Goal: Task Accomplishment & Management: Complete application form

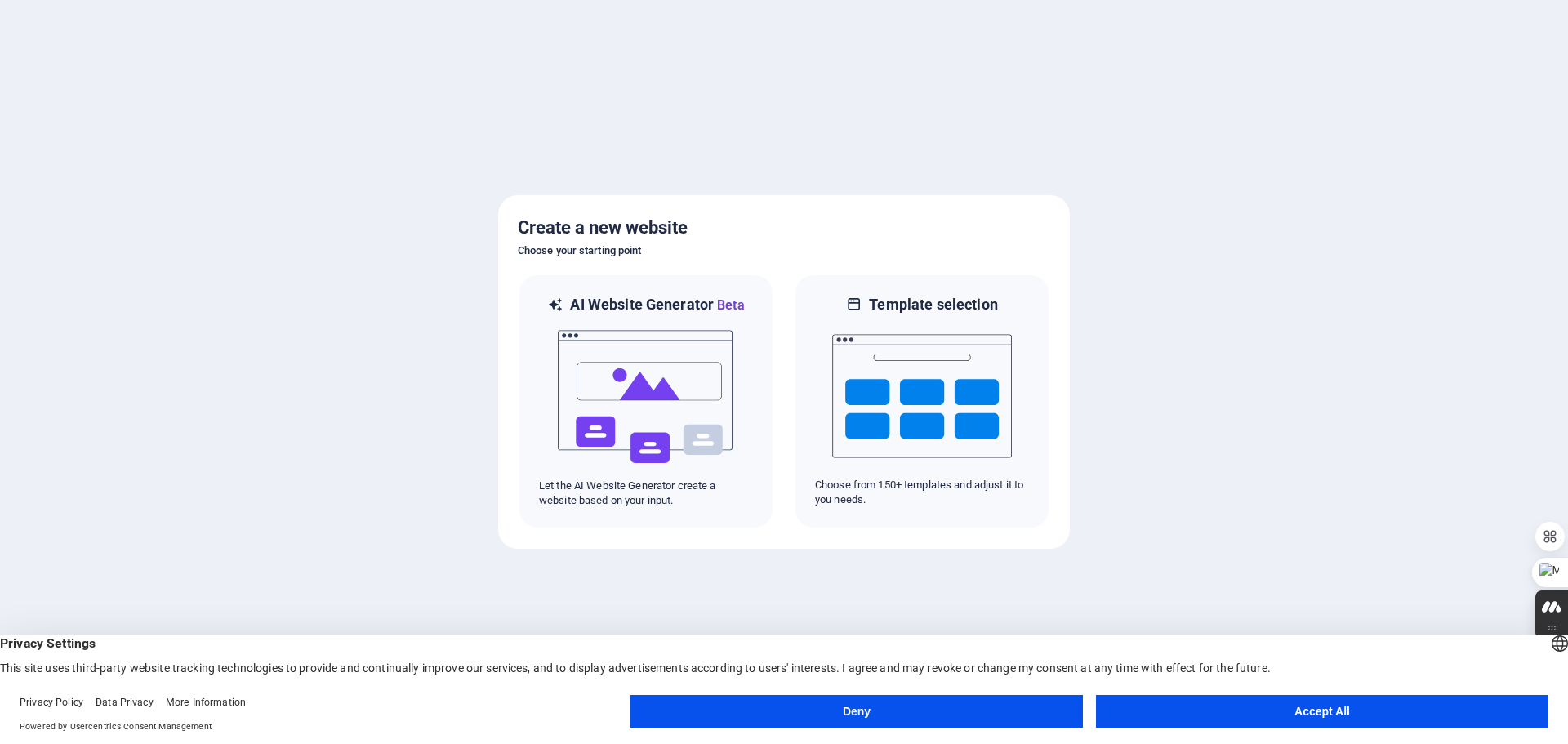
click at [1273, 705] on button "Accept All" at bounding box center [1322, 711] width 452 height 32
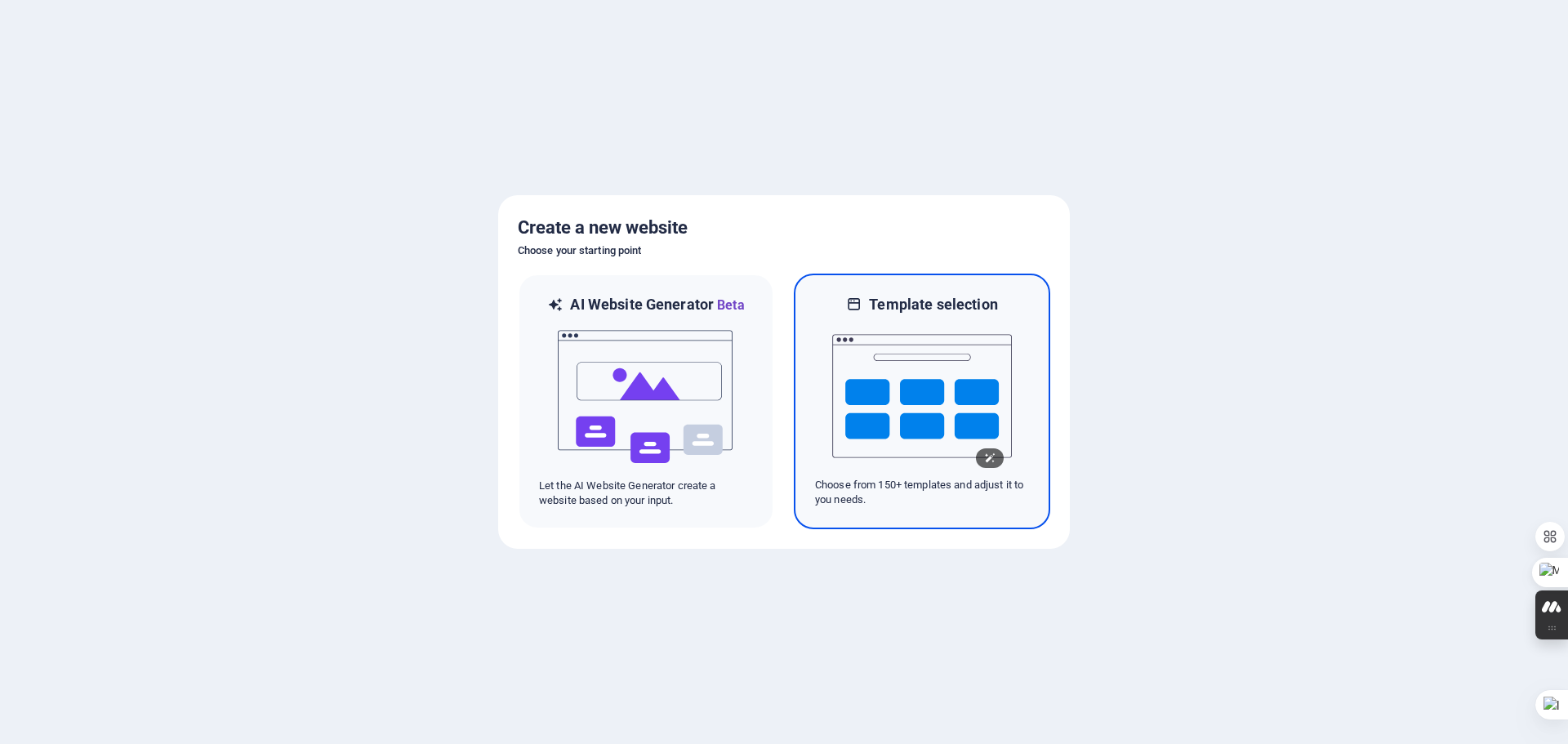
click at [897, 403] on img at bounding box center [922, 396] width 180 height 163
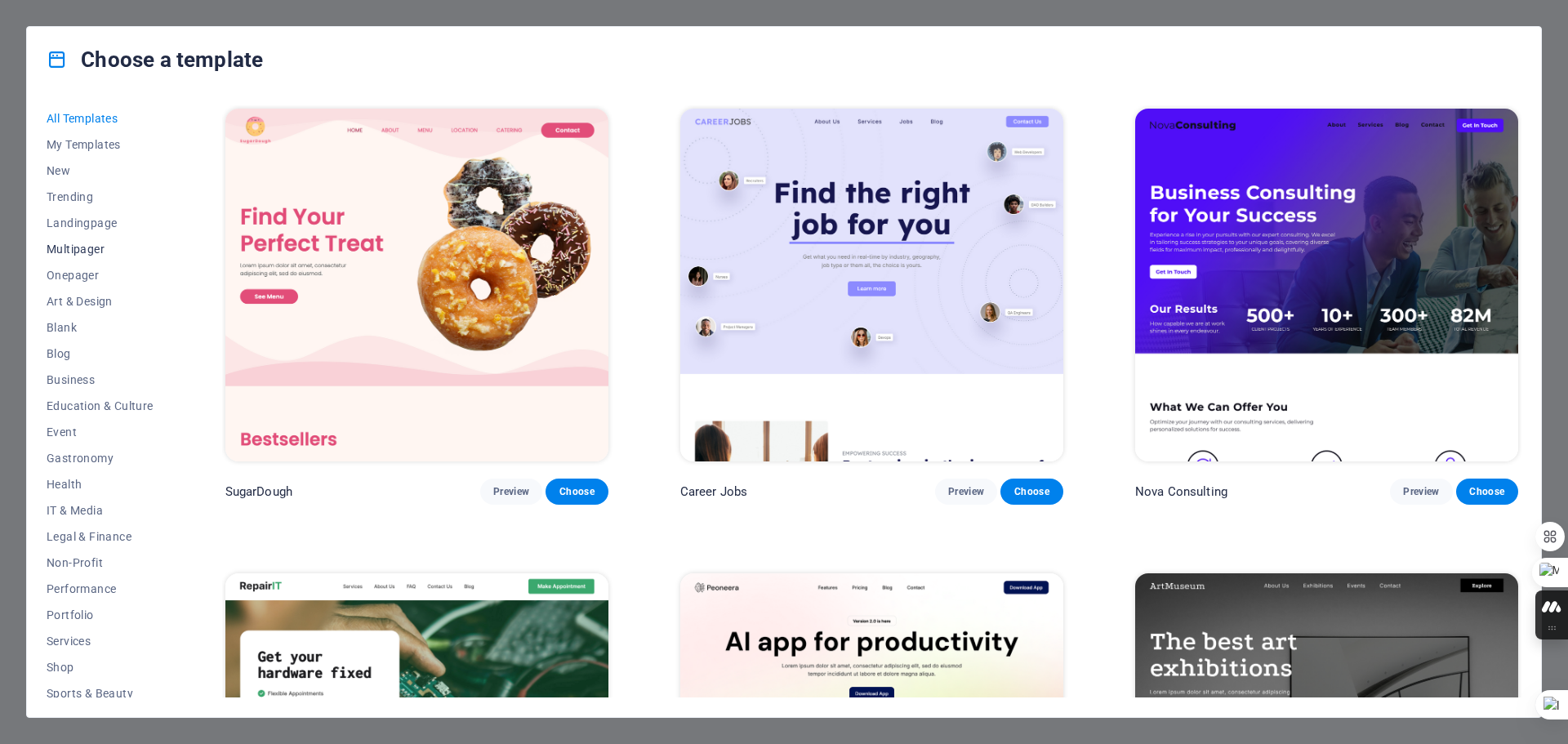
click at [65, 249] on span "Multipager" at bounding box center [99, 249] width 107 height 13
click at [88, 249] on span "Multipager" at bounding box center [99, 249] width 107 height 13
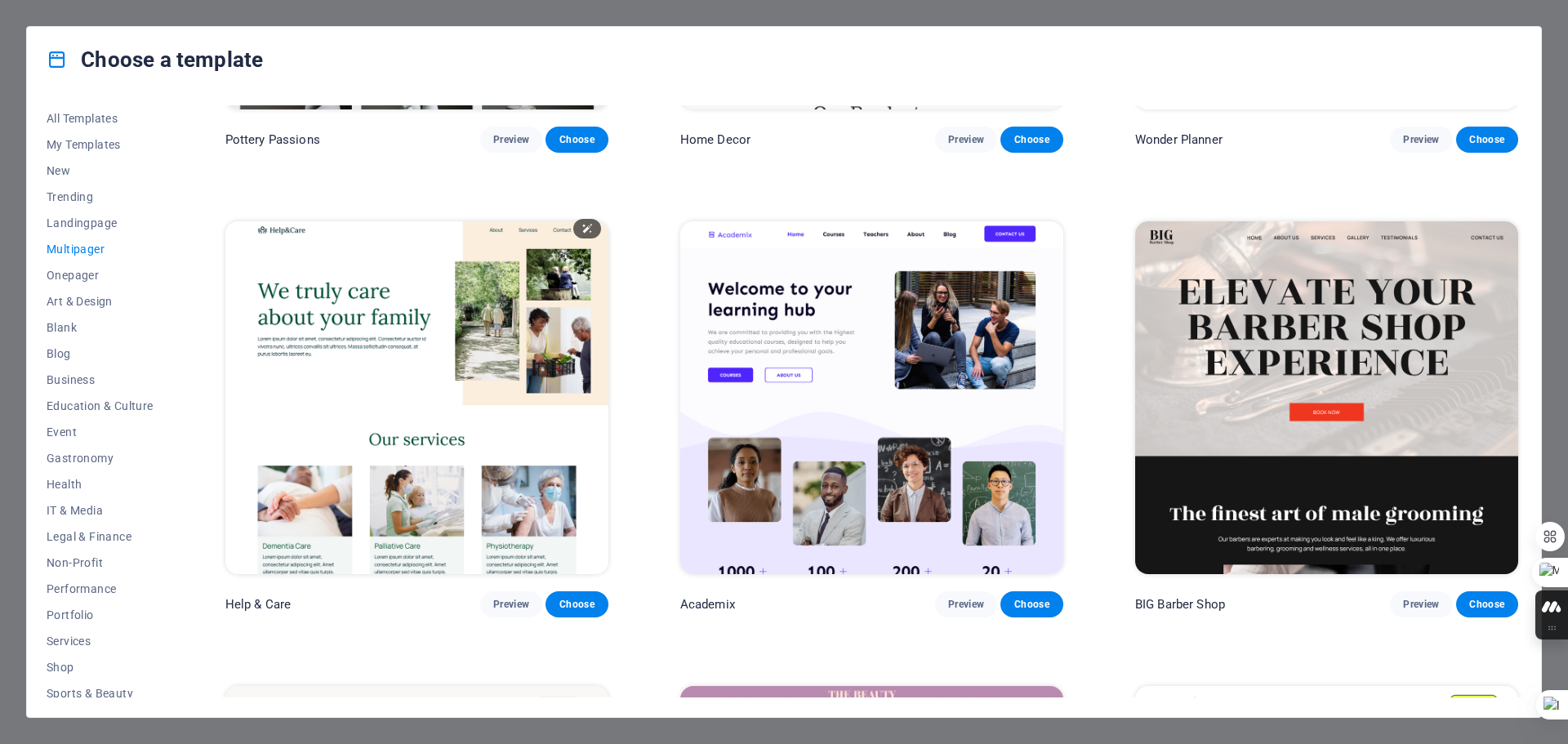
scroll to position [1307, 0]
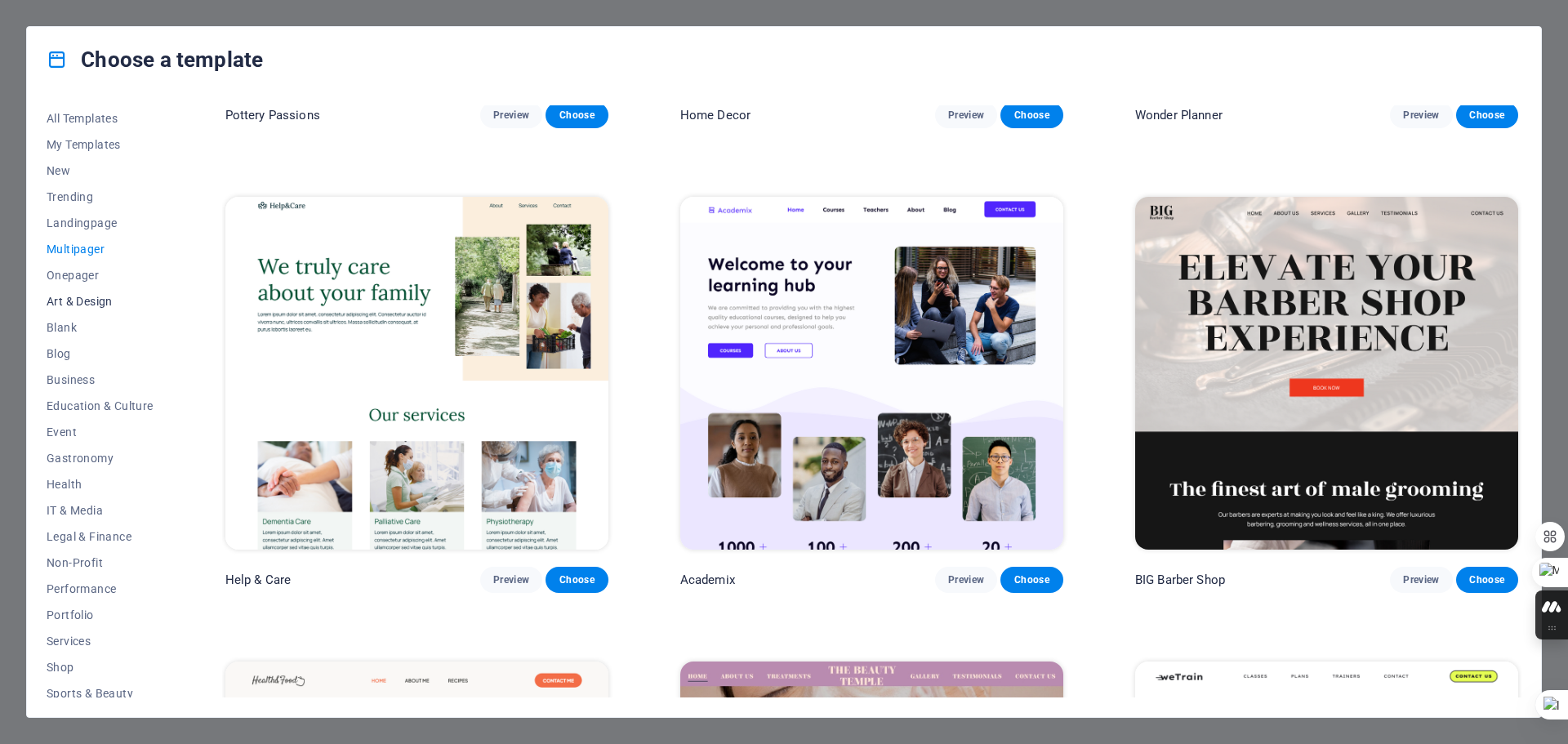
click at [75, 299] on span "Art & Design" at bounding box center [99, 302] width 107 height 13
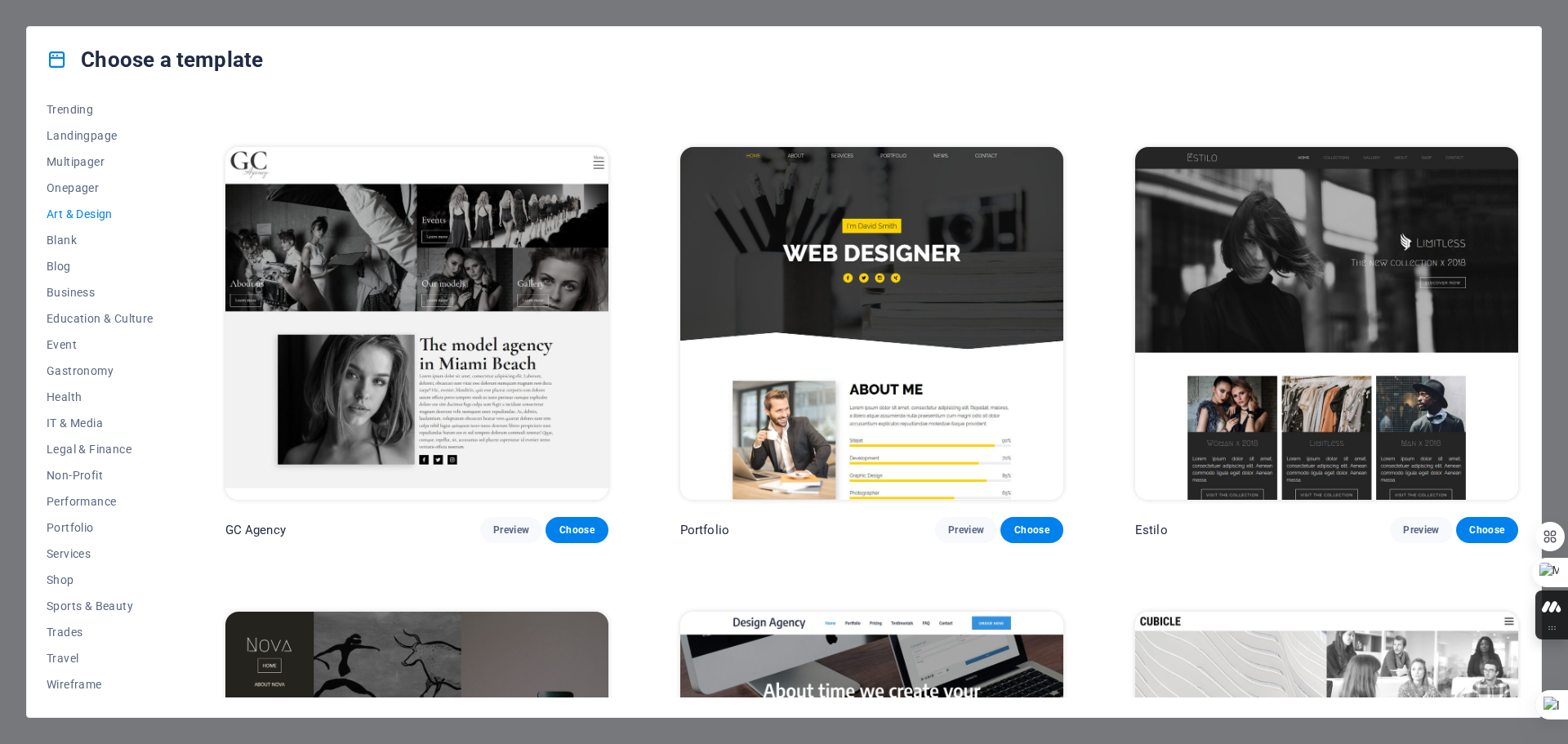
scroll to position [1386, 0]
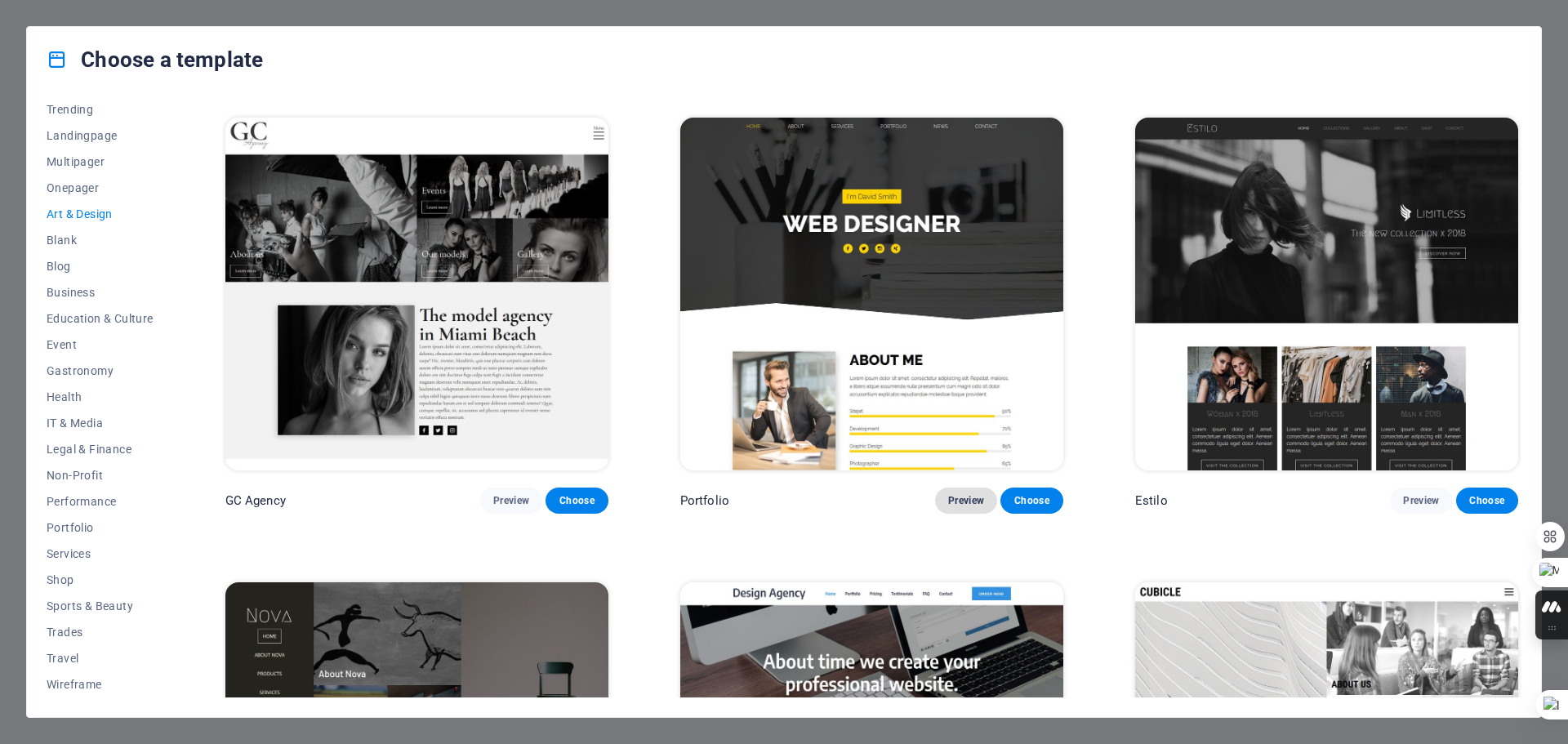
click at [953, 495] on span "Preview" at bounding box center [966, 500] width 36 height 13
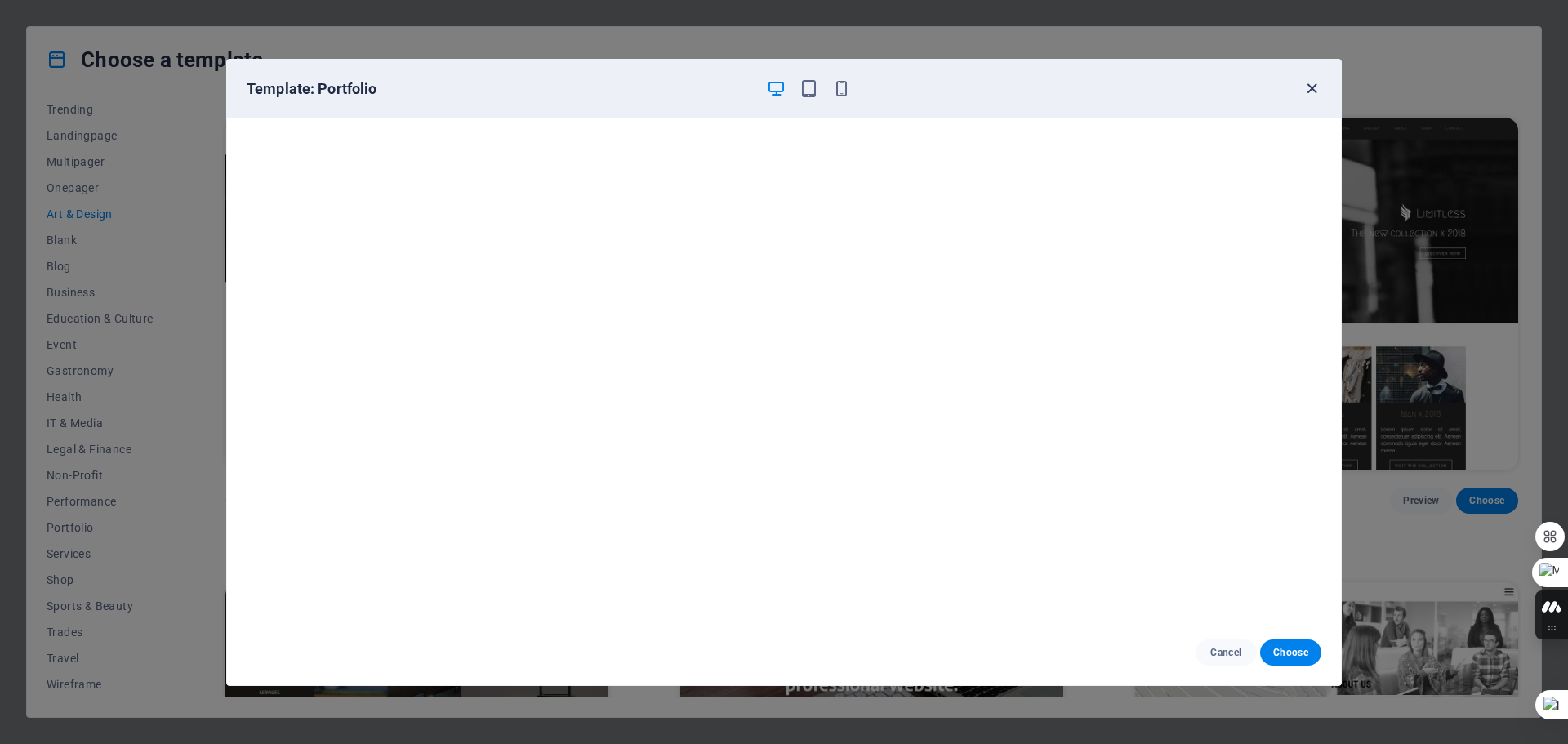
click at [1306, 89] on icon "button" at bounding box center [1311, 89] width 19 height 19
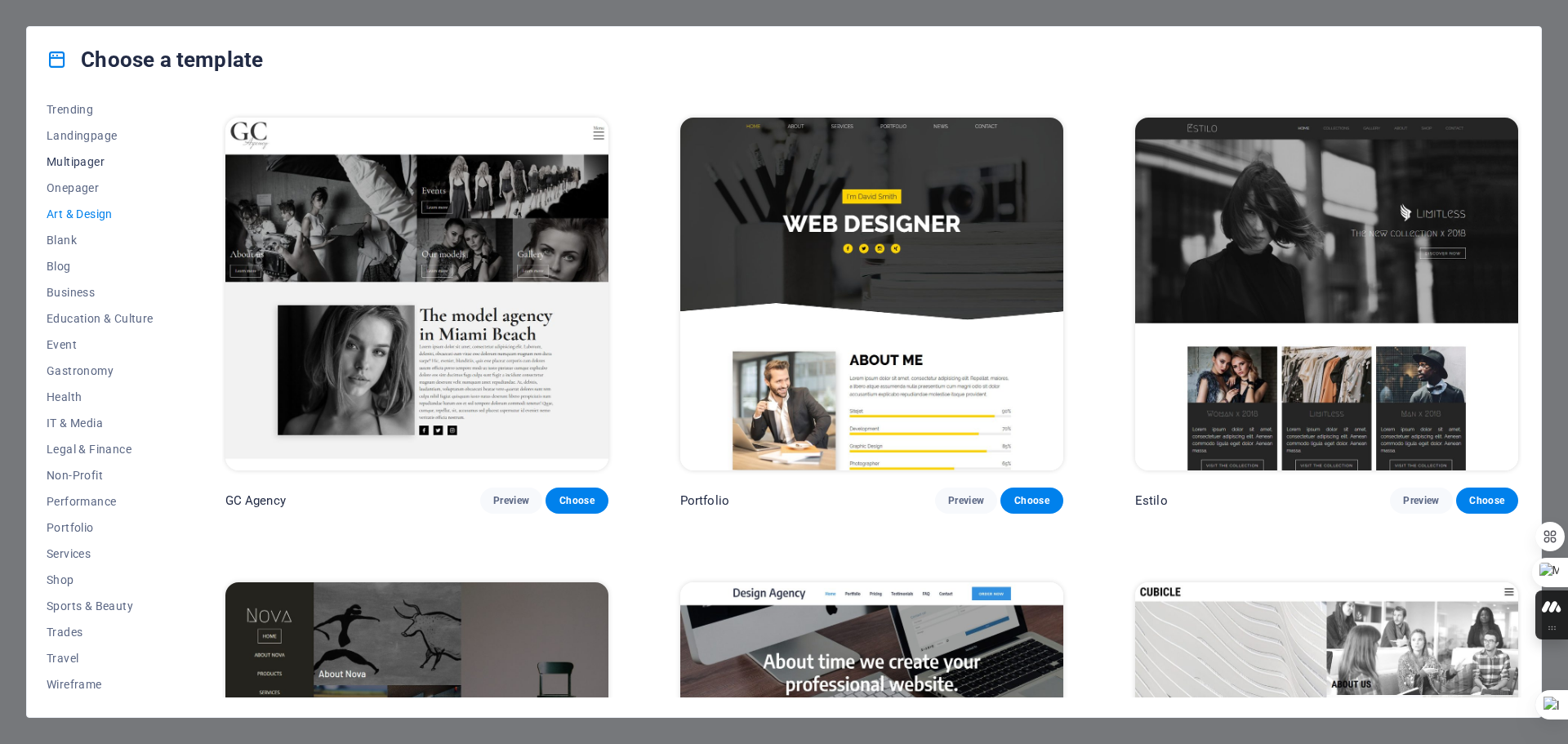
scroll to position [0, 0]
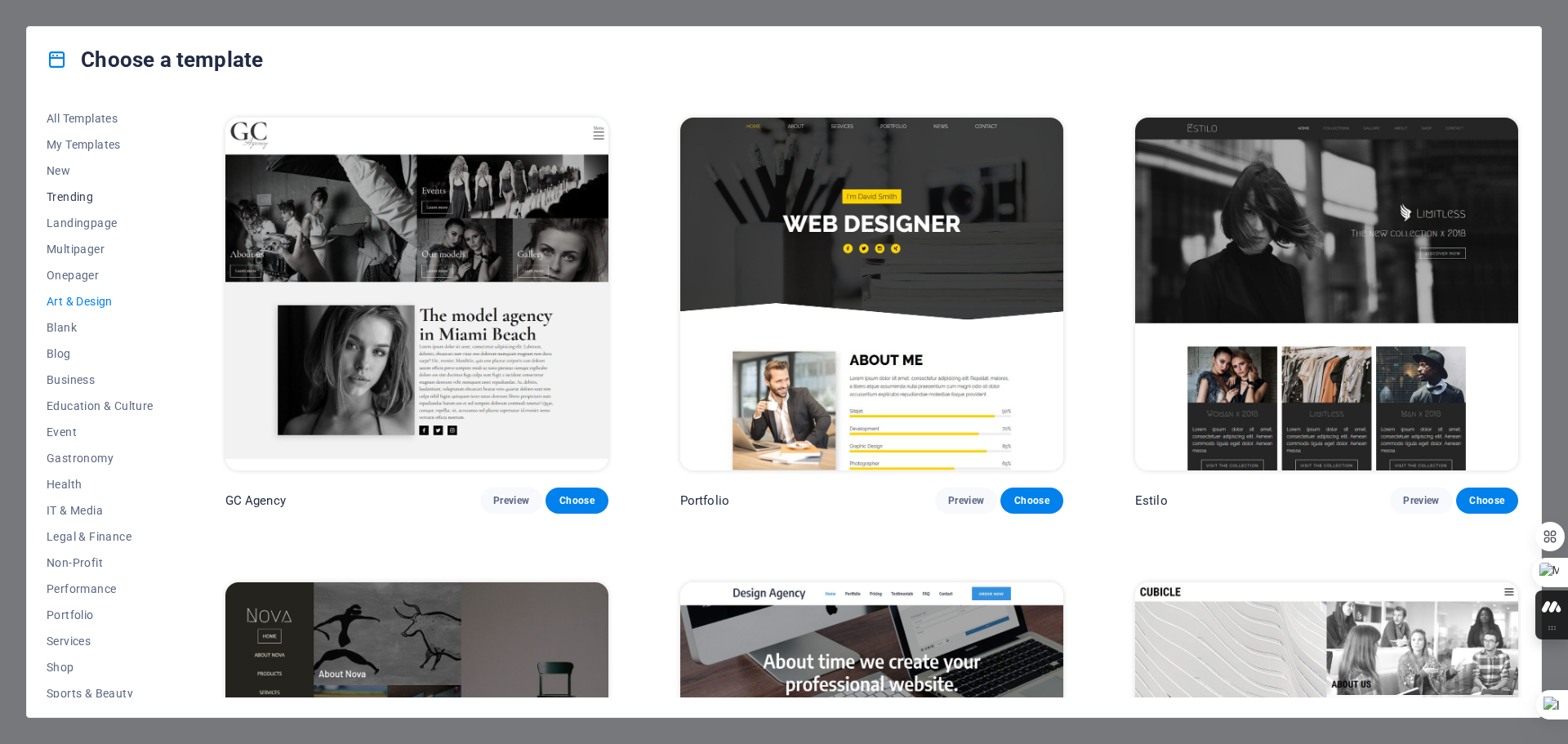
click at [84, 194] on span "Trending" at bounding box center [99, 197] width 107 height 13
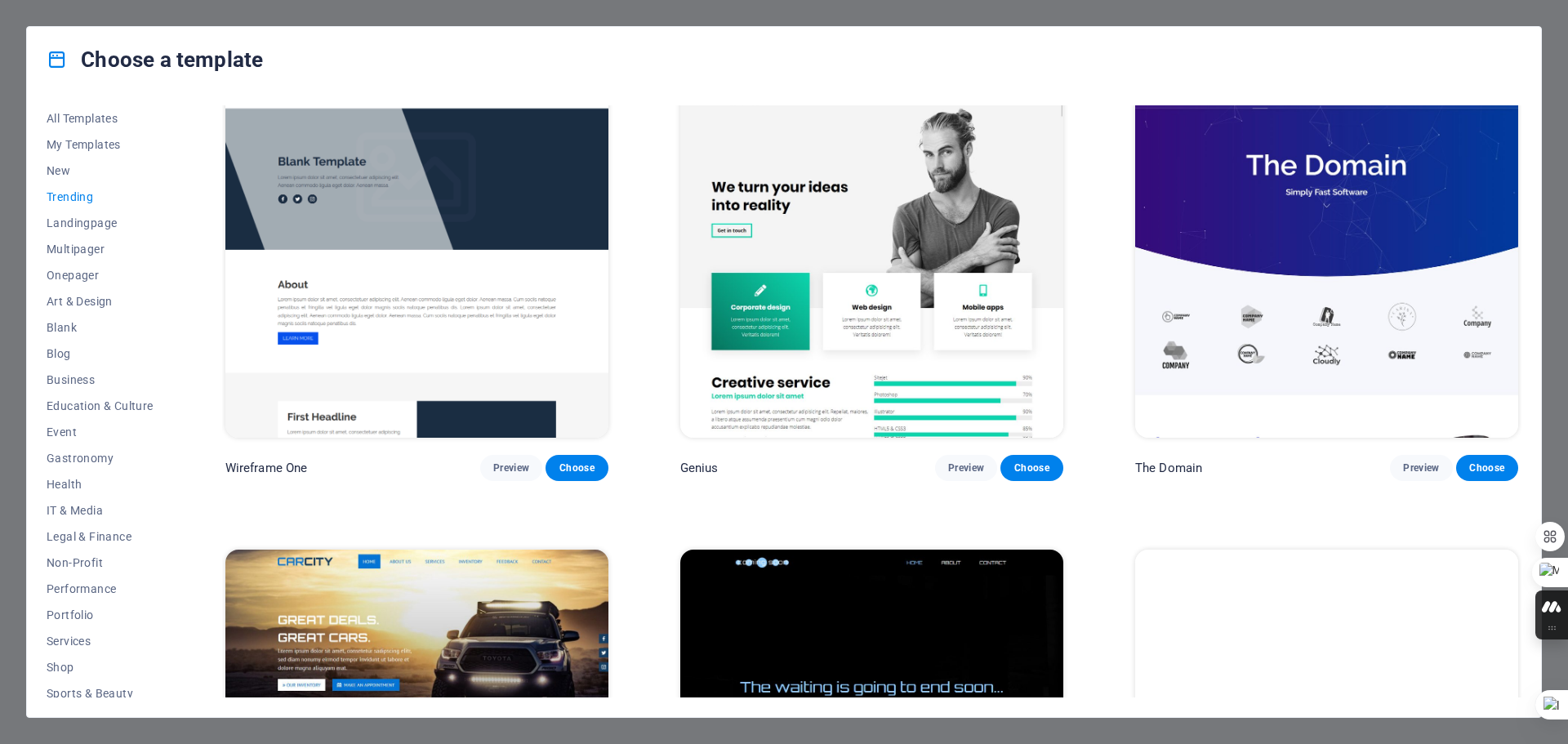
scroll to position [1795, 0]
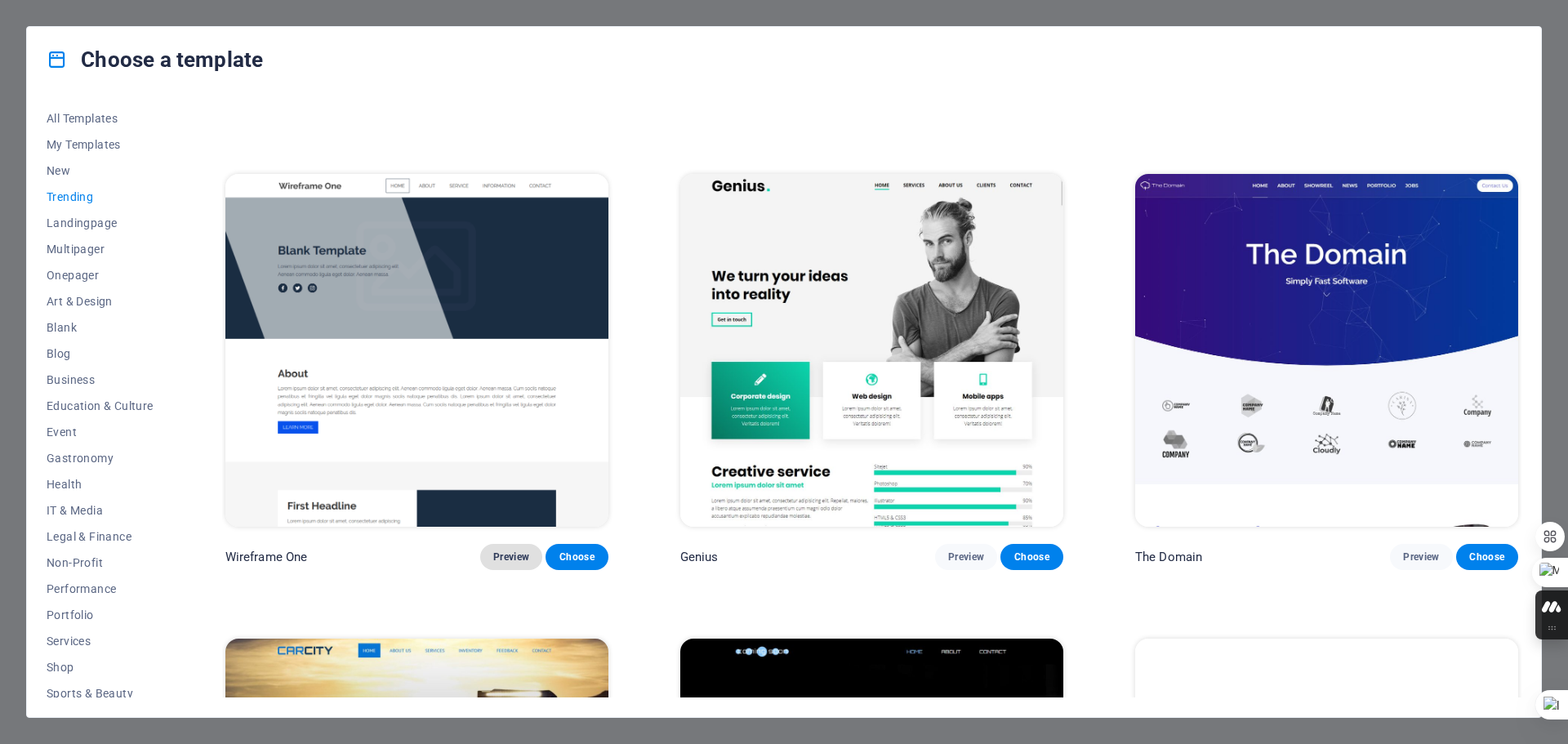
click at [503, 550] on span "Preview" at bounding box center [510, 557] width 36 height 13
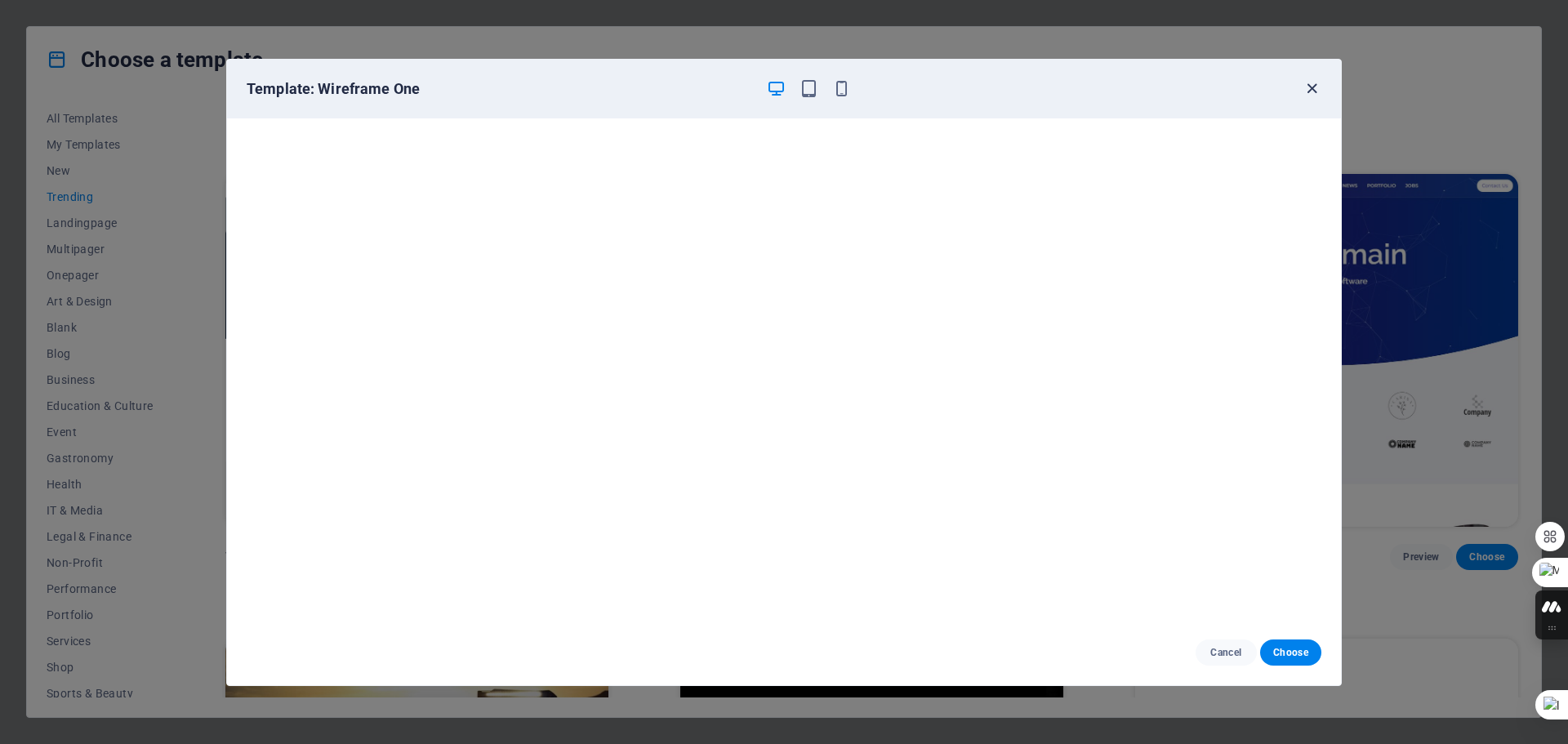
click at [1310, 91] on icon "button" at bounding box center [1311, 89] width 19 height 19
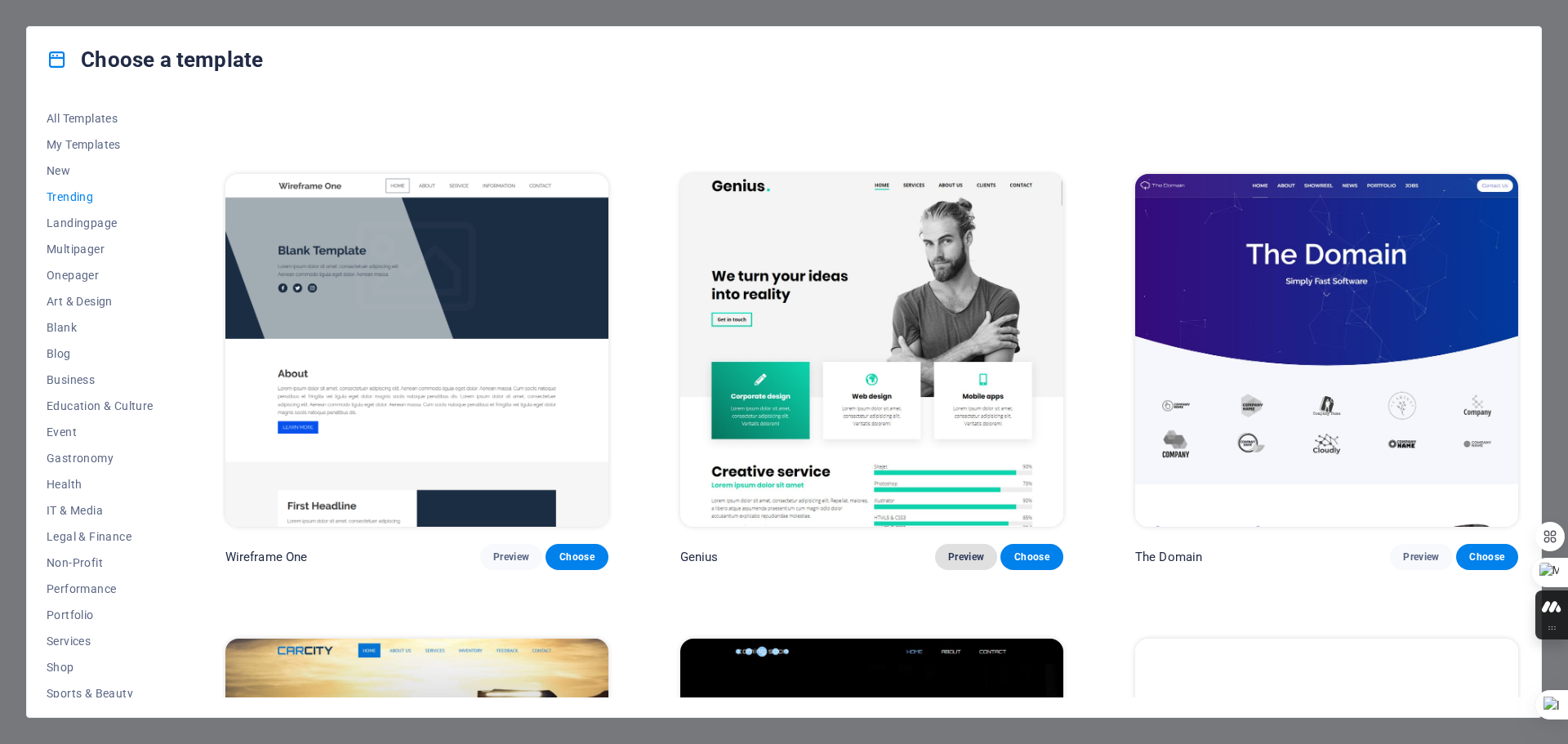
click at [961, 550] on span "Preview" at bounding box center [966, 557] width 36 height 13
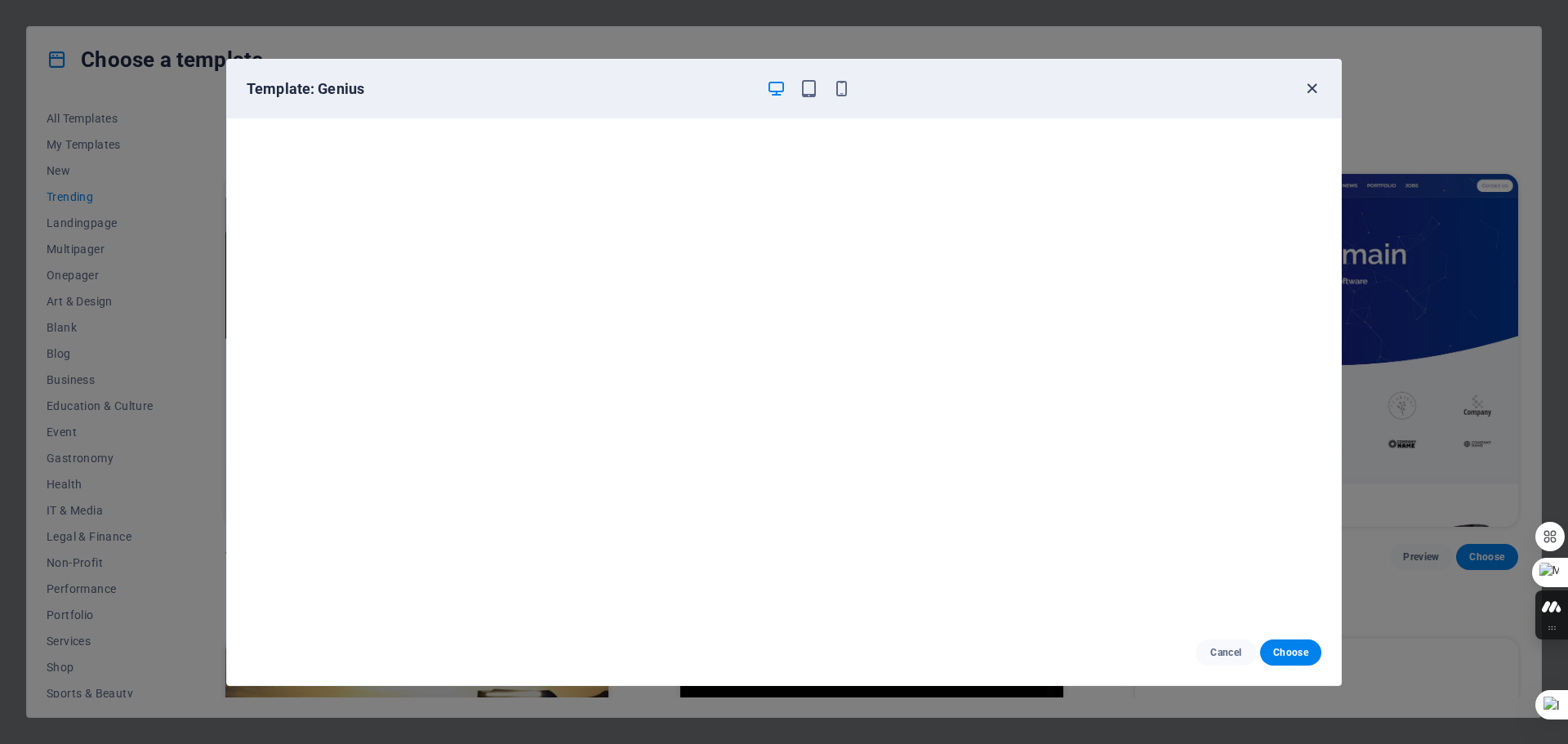
click at [1307, 90] on icon "button" at bounding box center [1311, 89] width 19 height 19
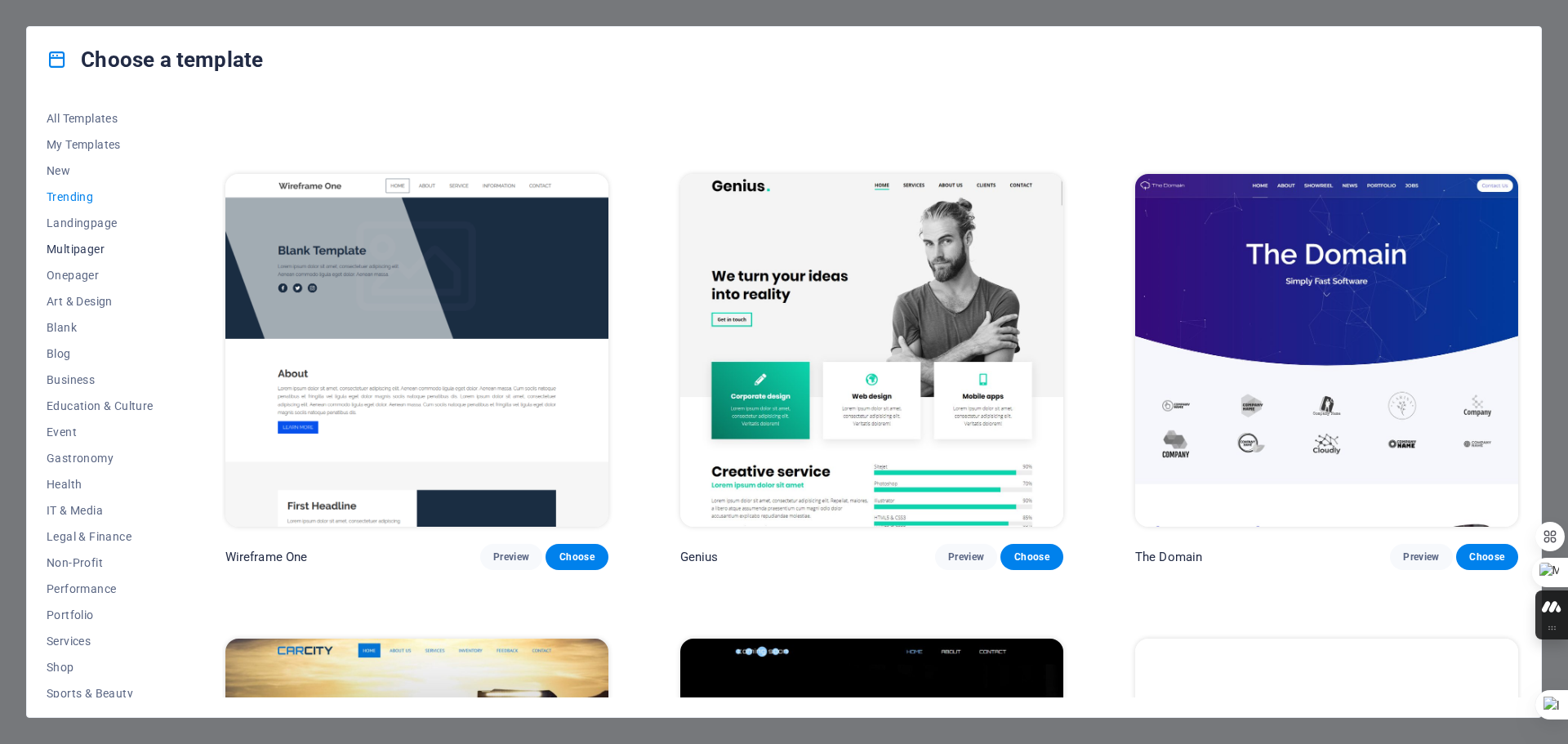
click at [87, 249] on span "Multipager" at bounding box center [99, 249] width 107 height 13
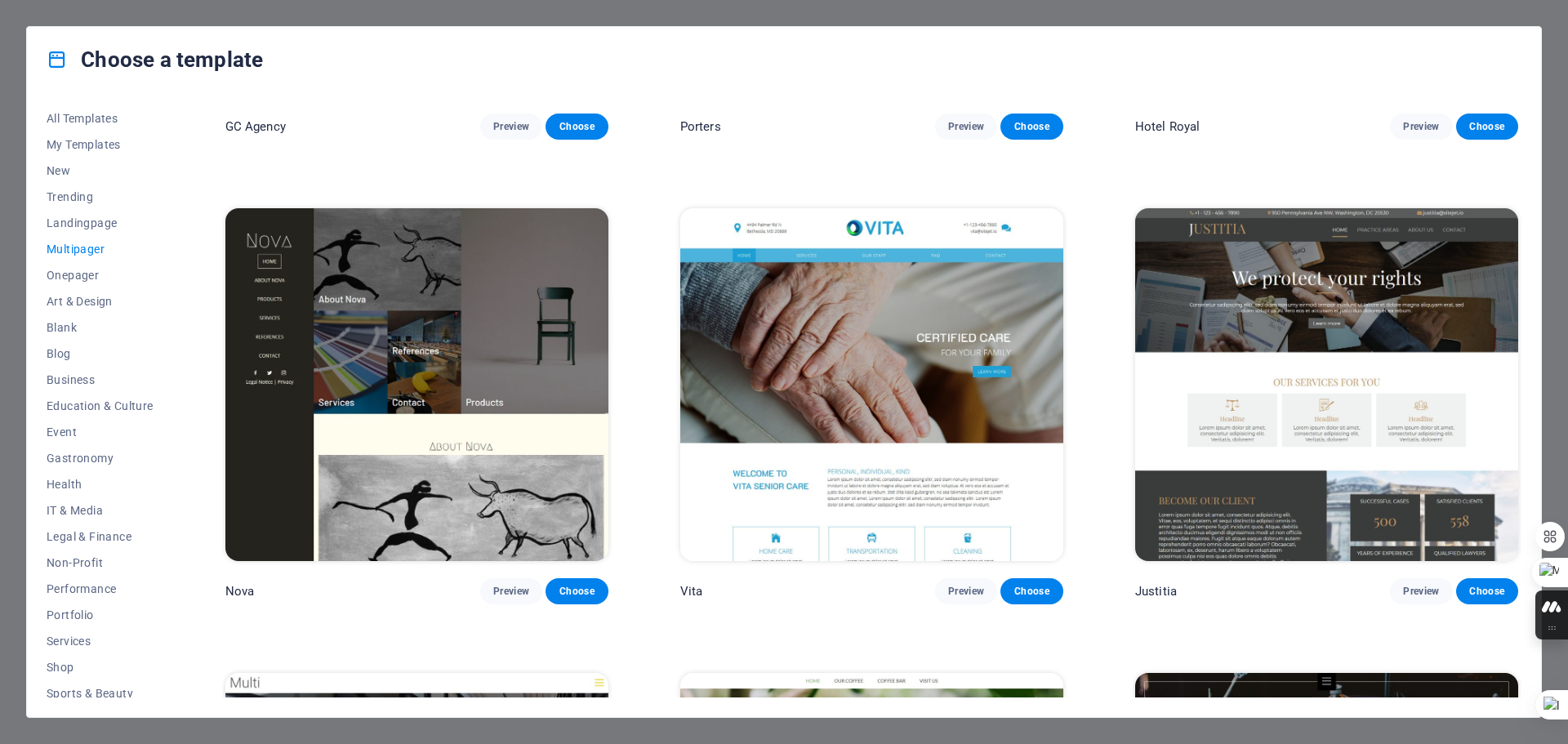
scroll to position [9641, 0]
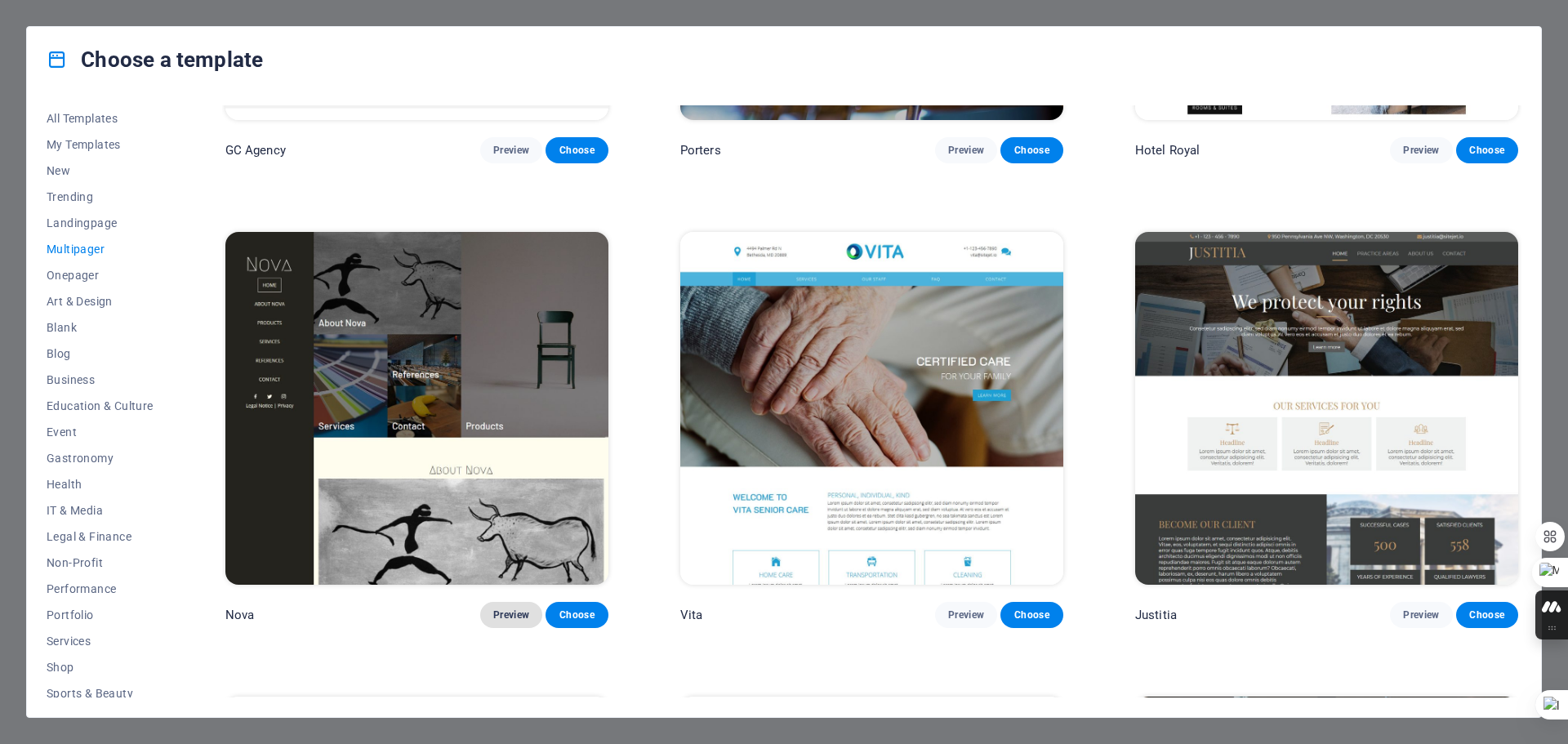
click at [514, 608] on span "Preview" at bounding box center [510, 615] width 36 height 13
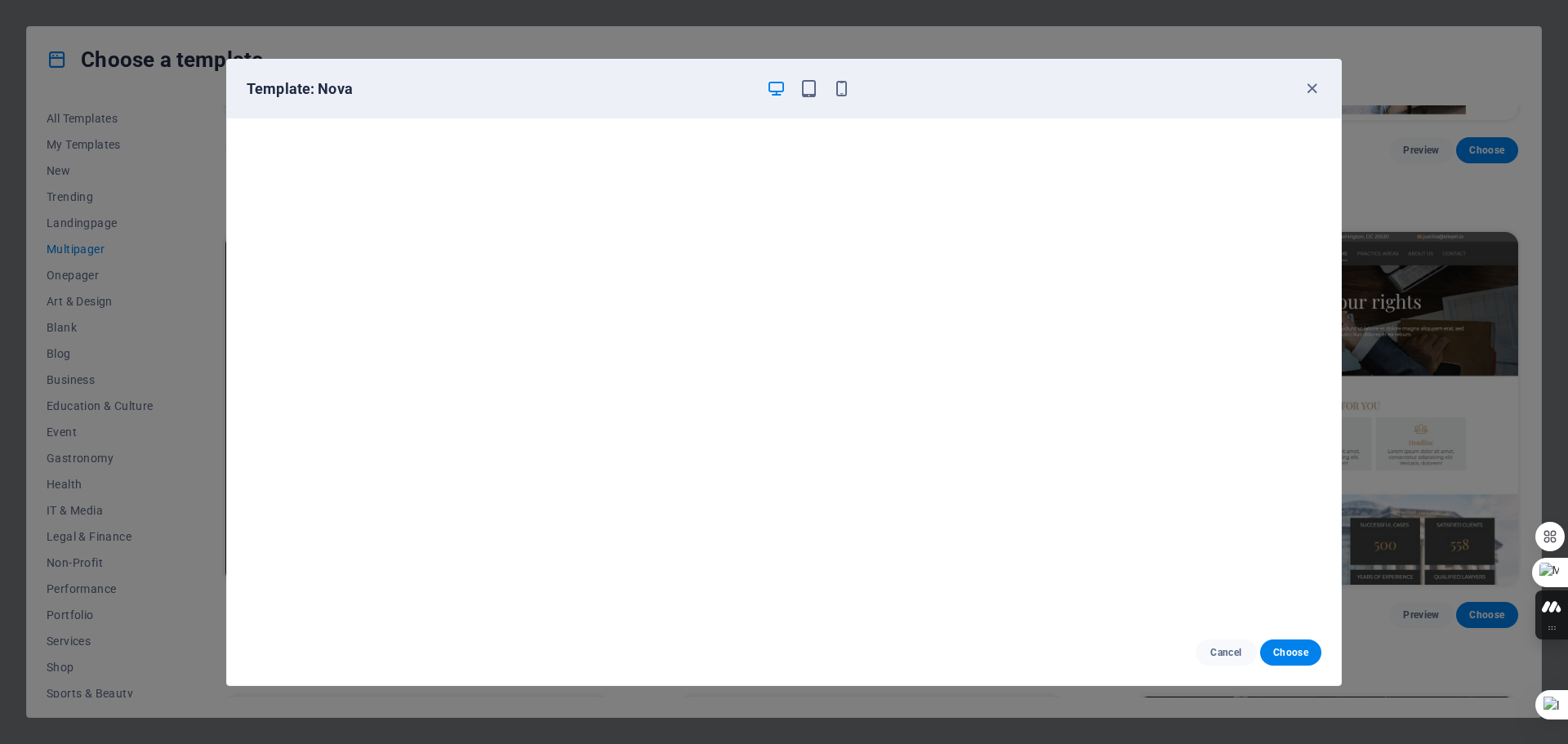
scroll to position [0, 0]
click at [805, 86] on icon "button" at bounding box center [808, 89] width 19 height 19
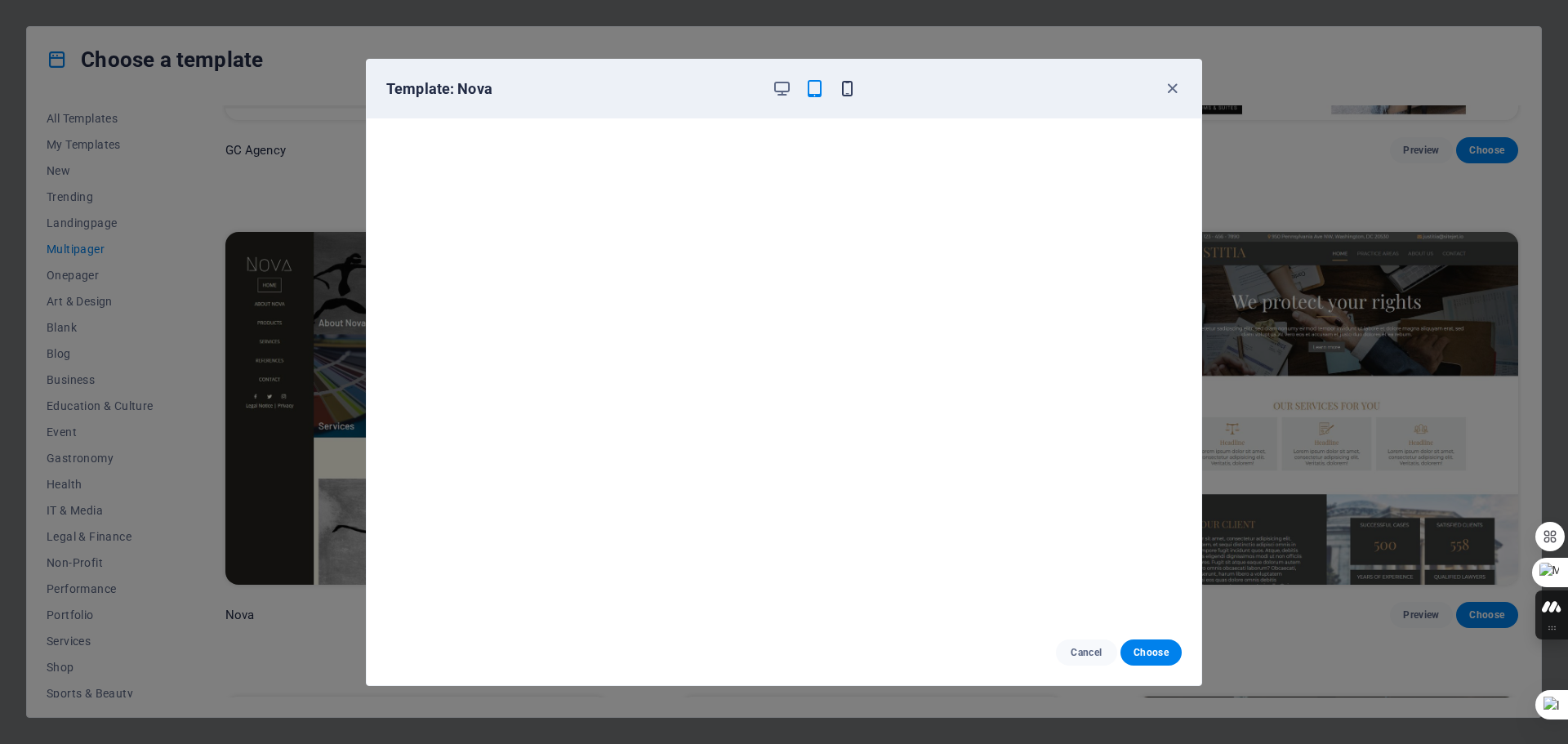
click at [844, 86] on icon "button" at bounding box center [847, 89] width 19 height 19
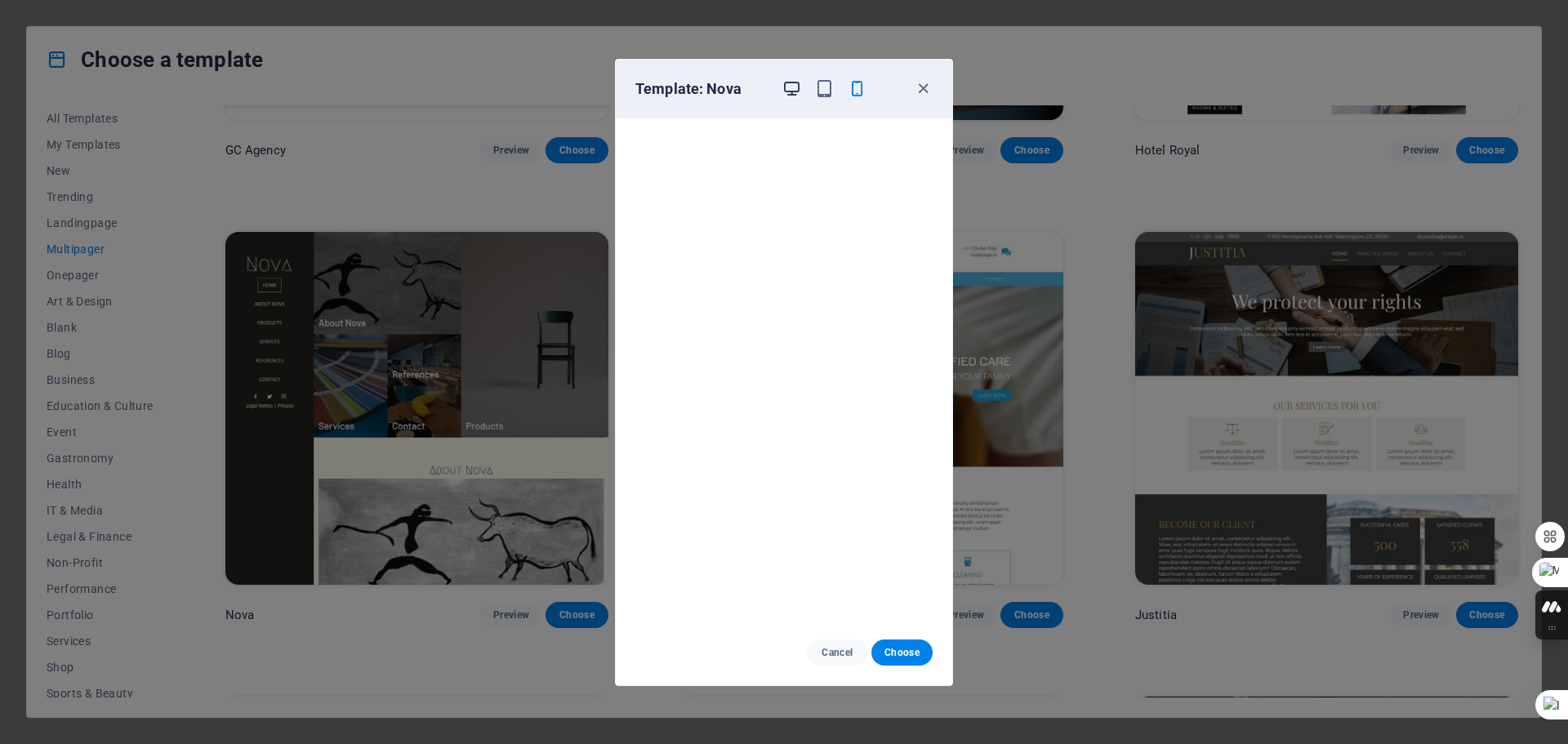
click at [793, 90] on icon "button" at bounding box center [791, 89] width 19 height 19
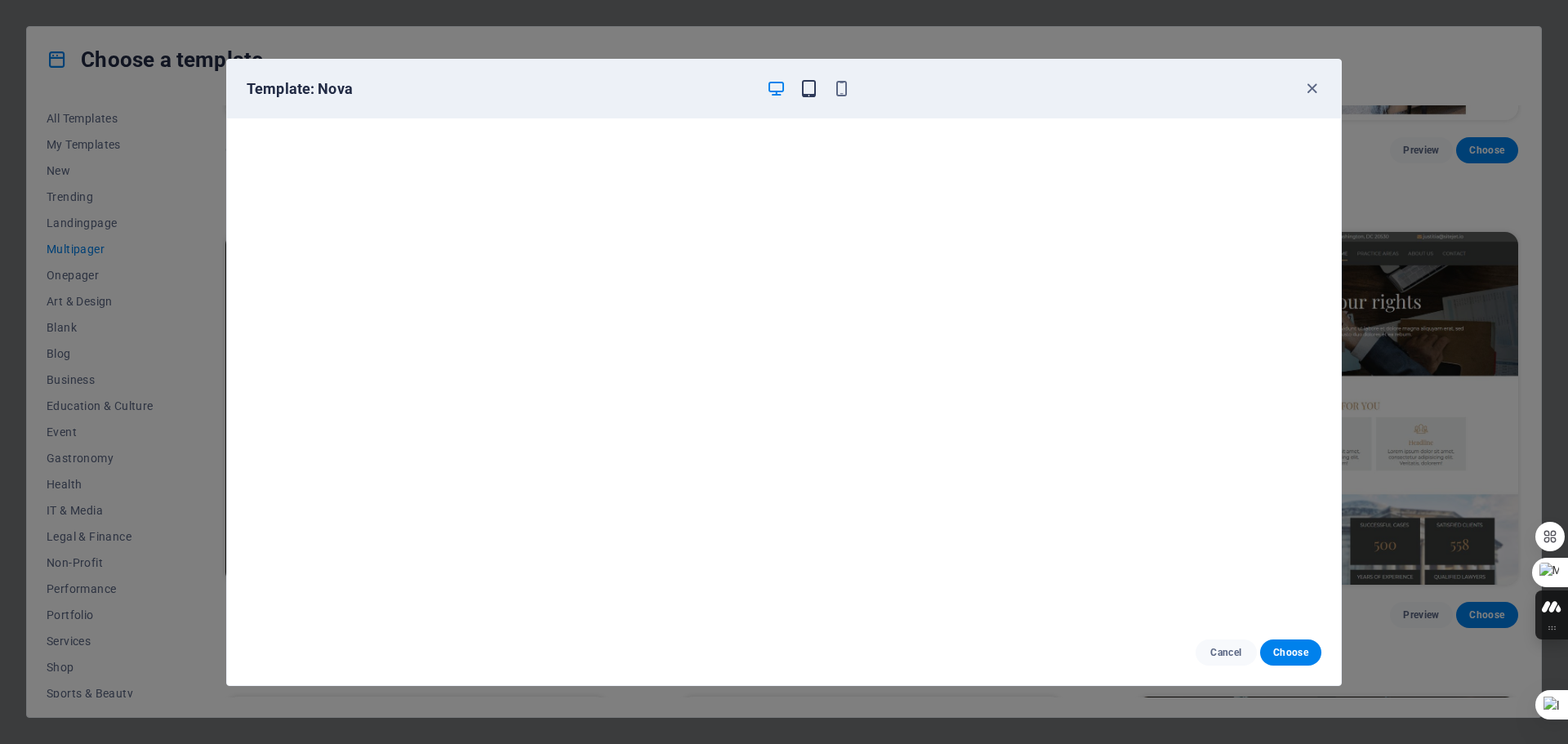
click at [812, 92] on icon "button" at bounding box center [808, 89] width 19 height 19
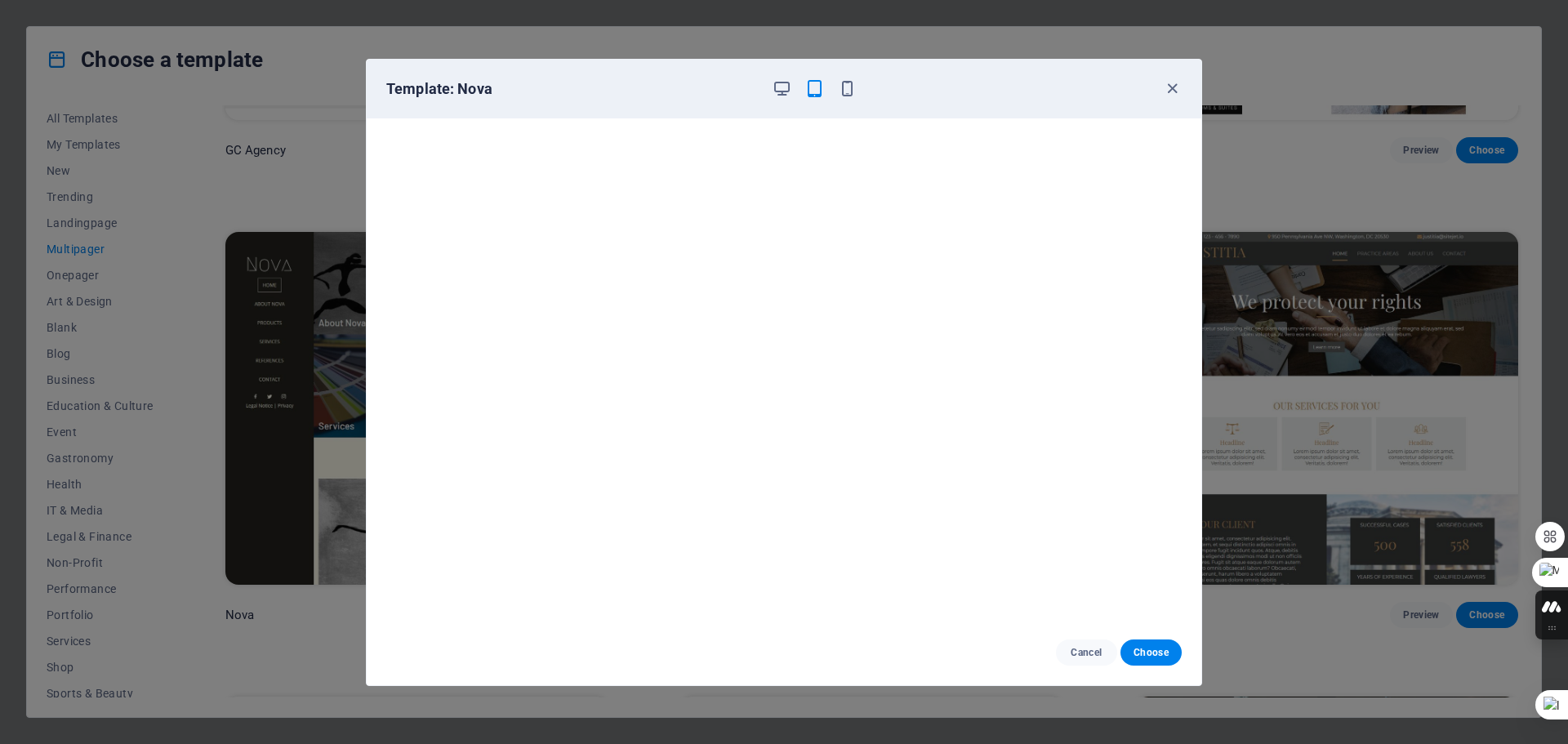
click at [812, 92] on icon "button" at bounding box center [814, 89] width 19 height 19
click at [784, 92] on icon "button" at bounding box center [782, 89] width 19 height 19
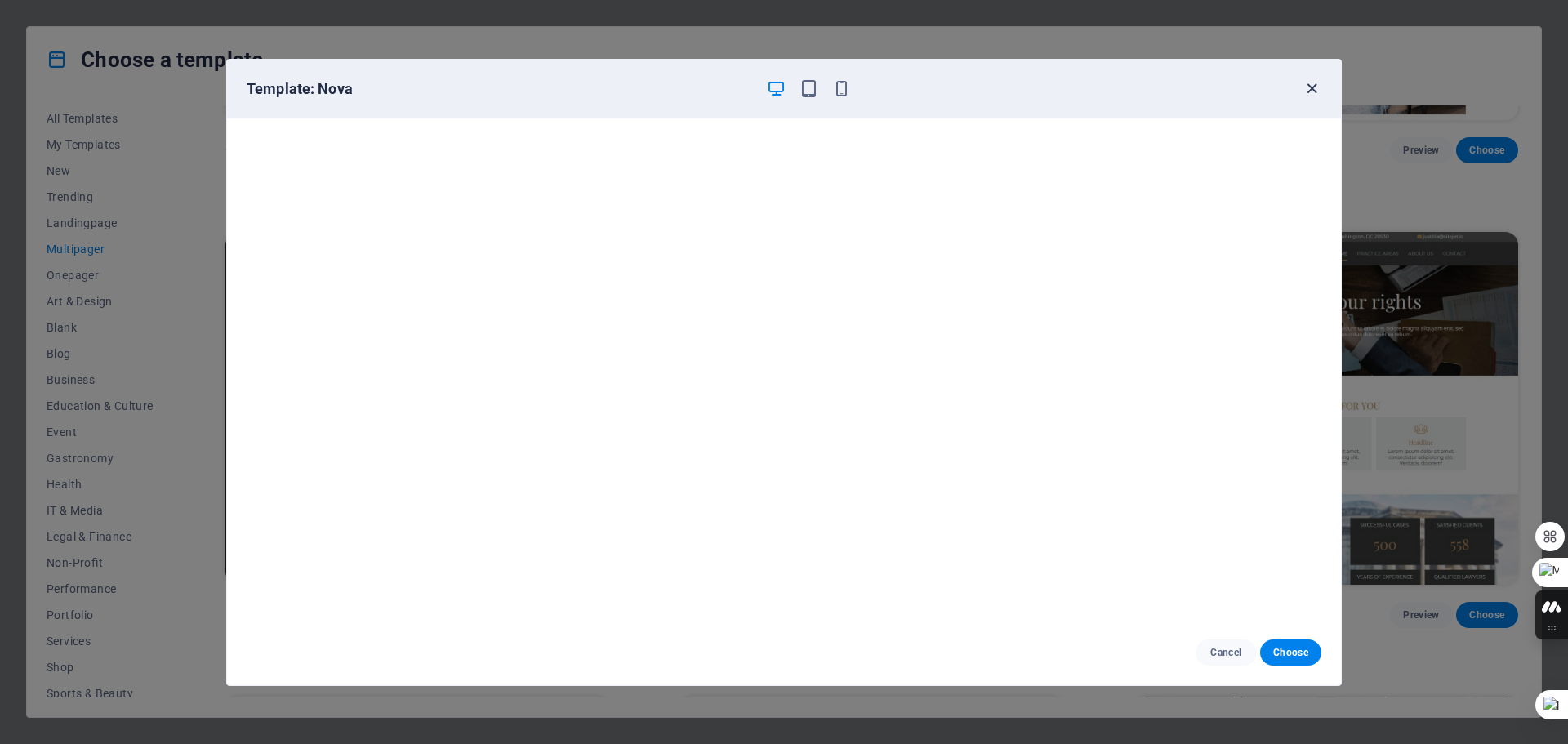
click at [1311, 90] on icon "button" at bounding box center [1311, 89] width 19 height 19
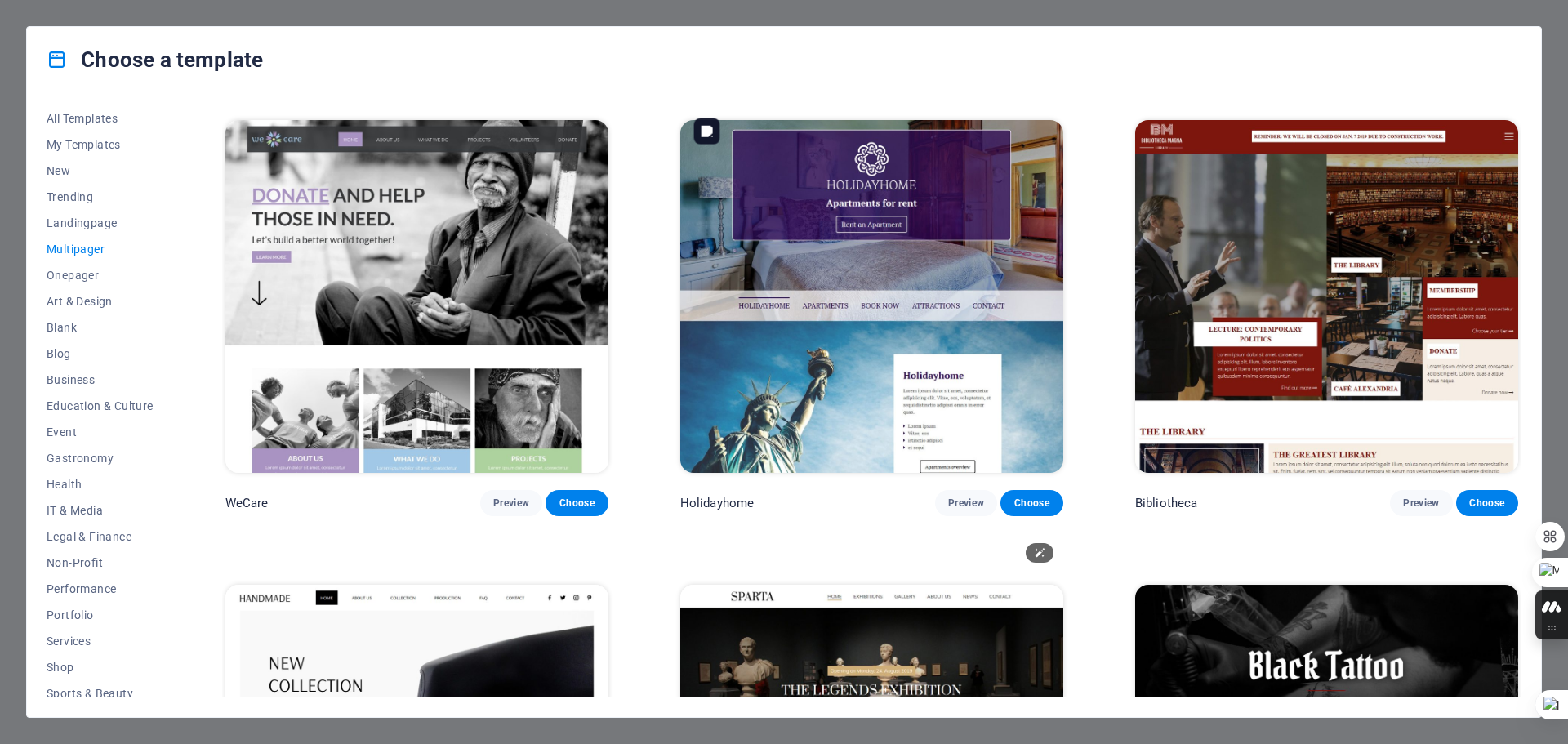
scroll to position [7926, 0]
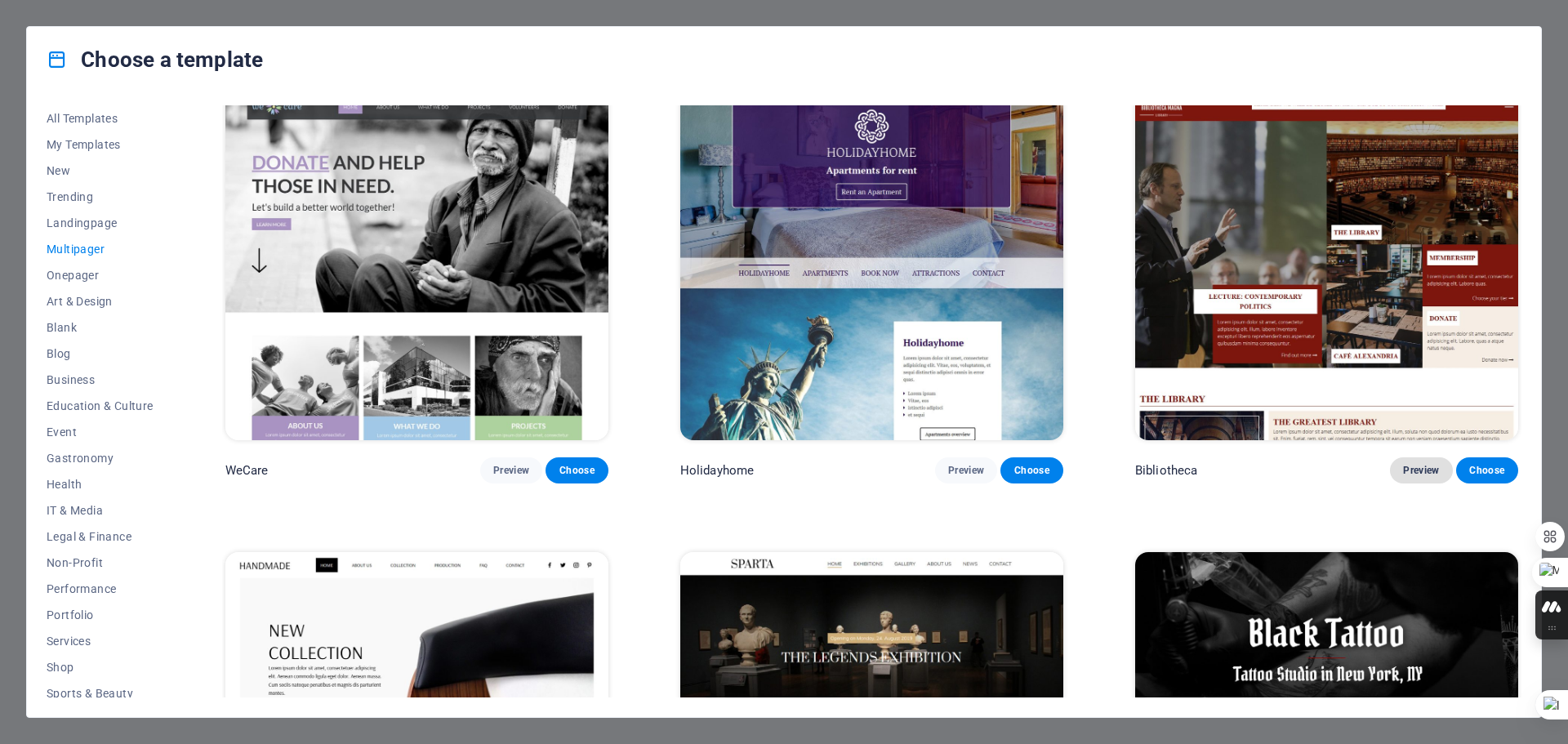
click at [1411, 464] on span "Preview" at bounding box center [1421, 471] width 36 height 13
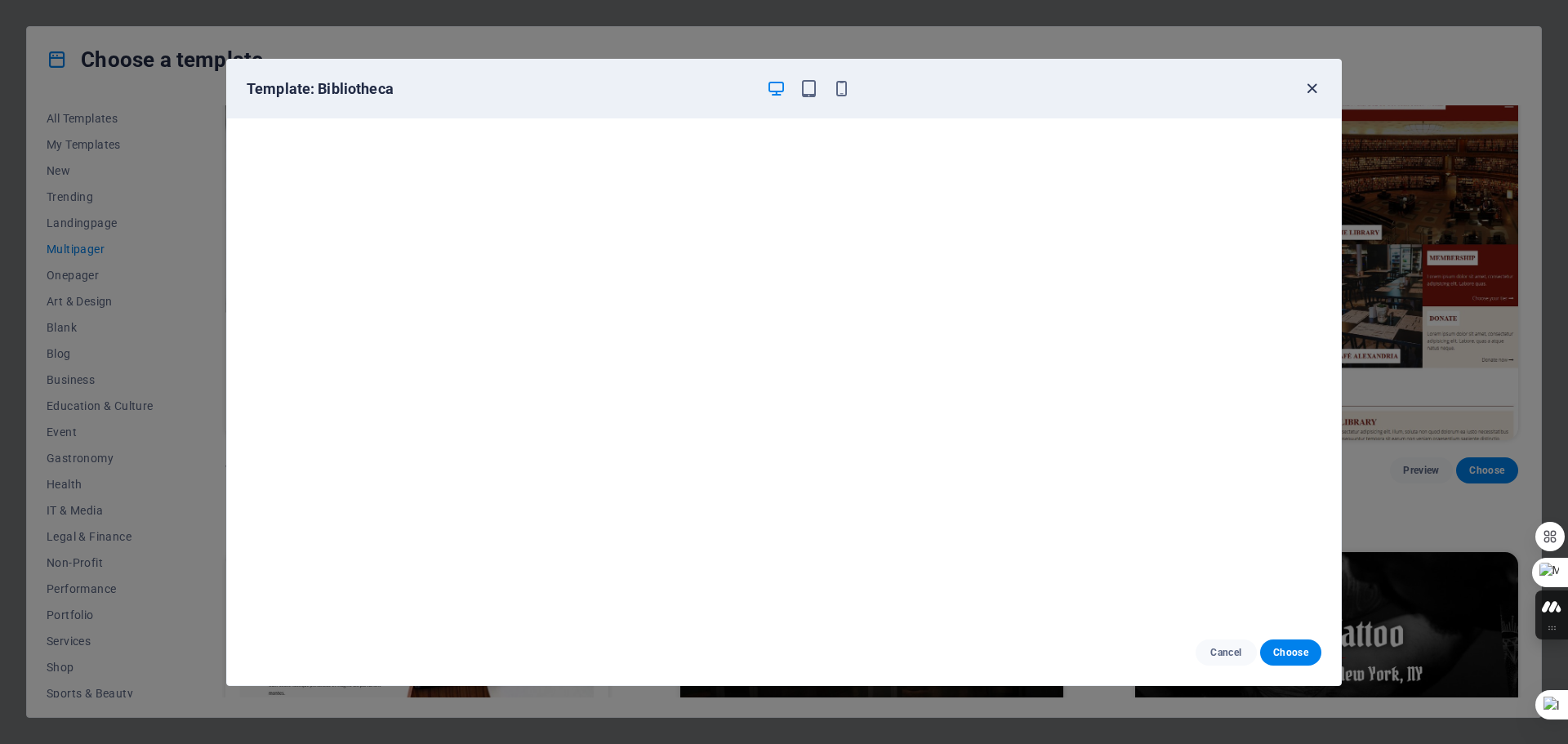
click at [1308, 89] on icon "button" at bounding box center [1311, 89] width 19 height 19
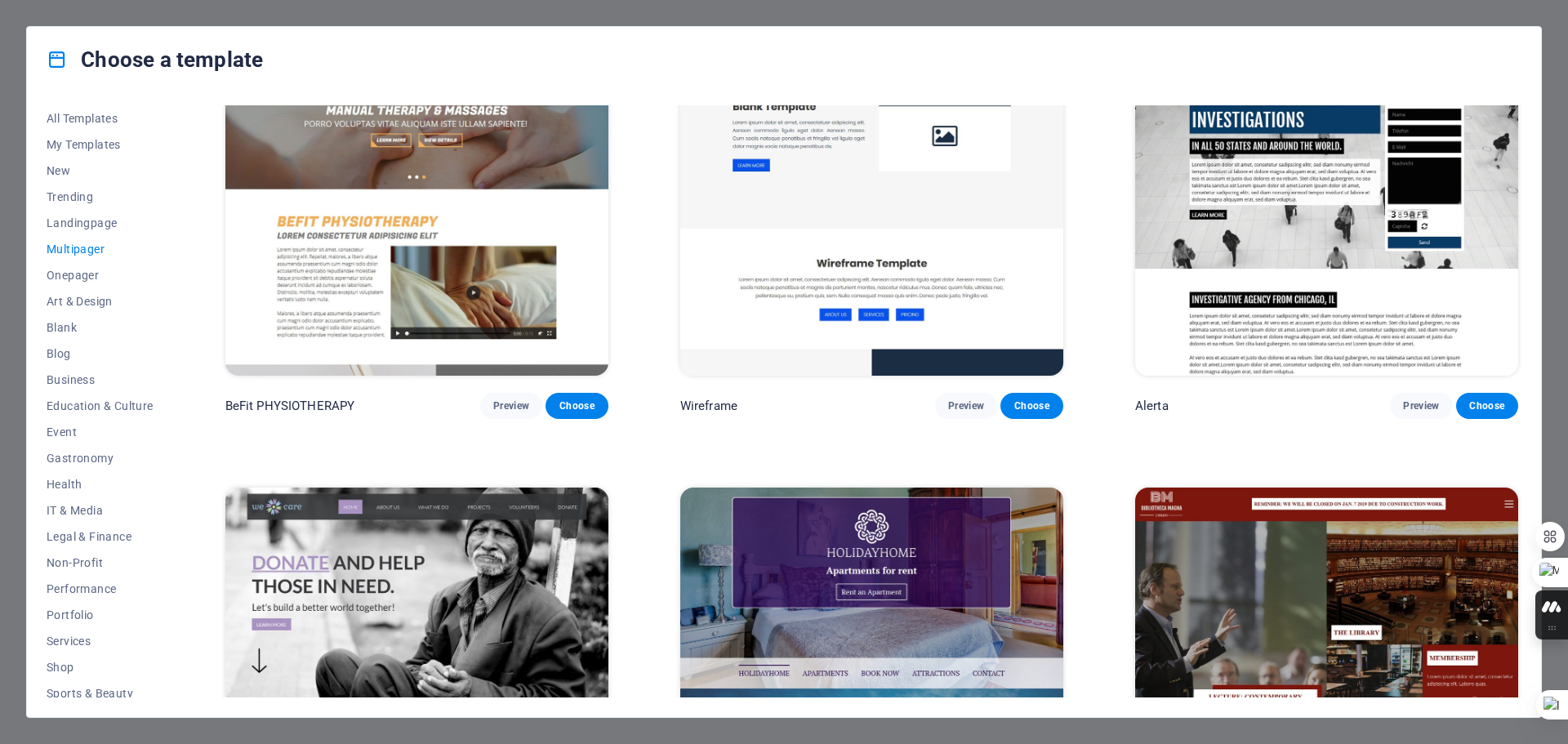
scroll to position [7354, 0]
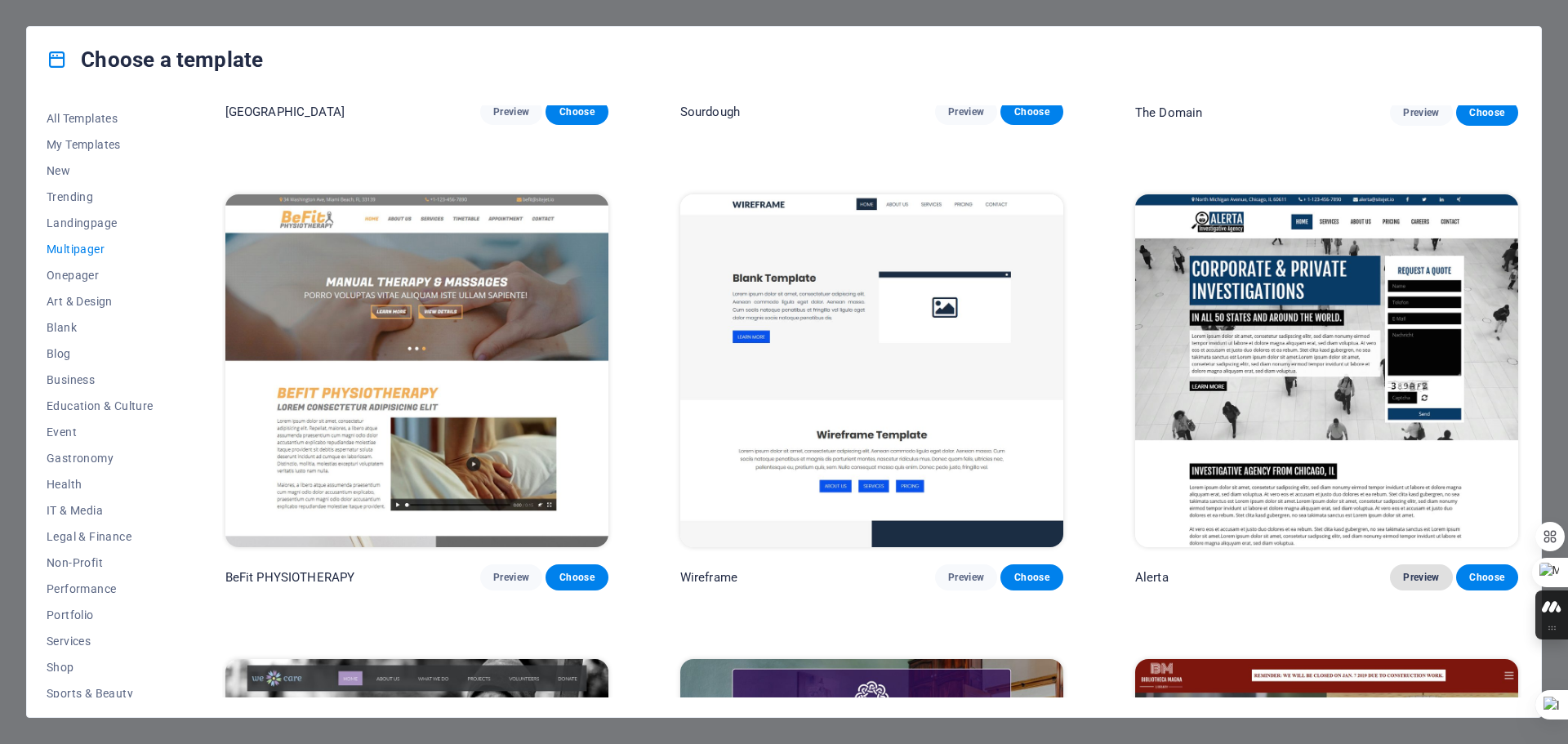
click at [1409, 571] on span "Preview" at bounding box center [1421, 577] width 36 height 13
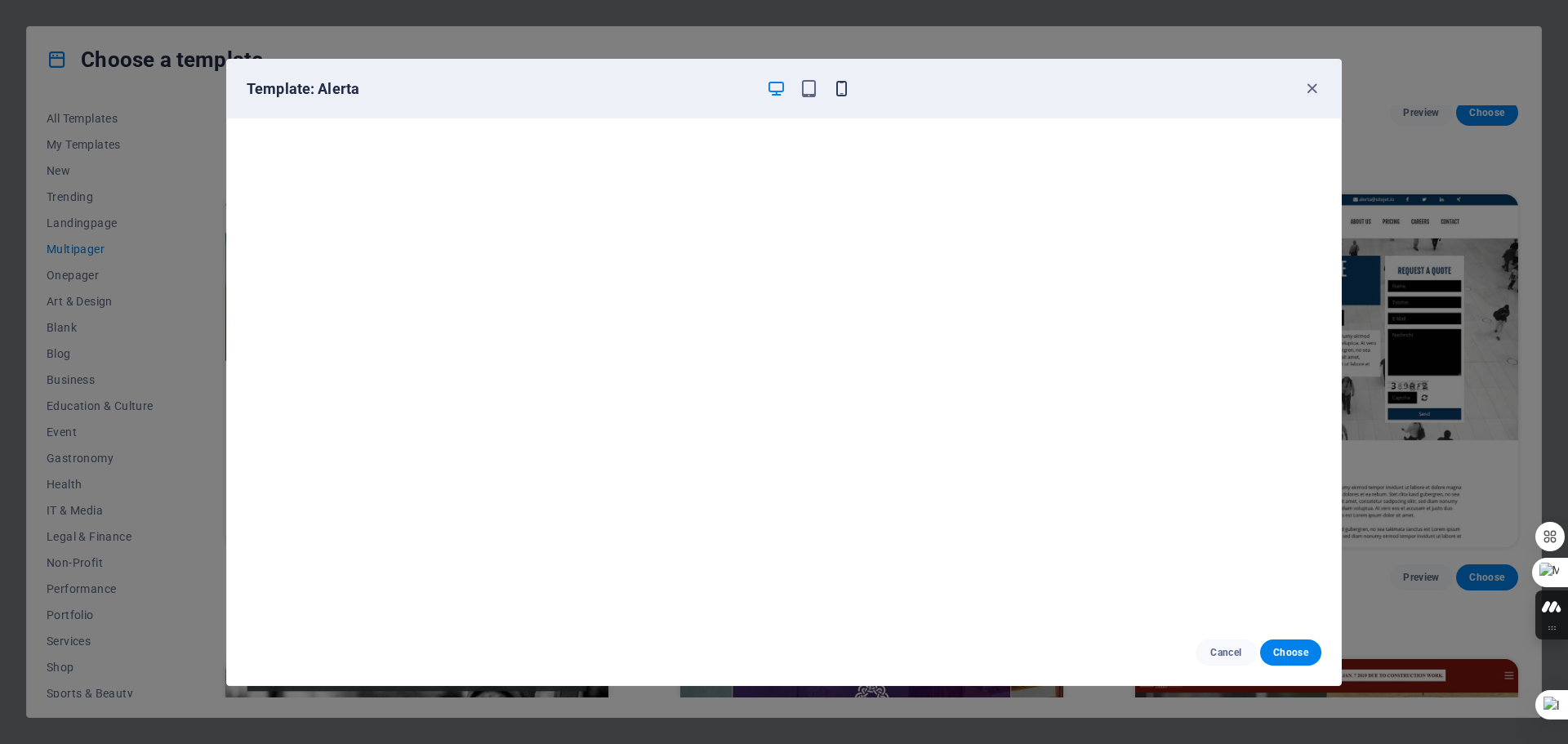
click at [842, 89] on icon "button" at bounding box center [842, 89] width 19 height 19
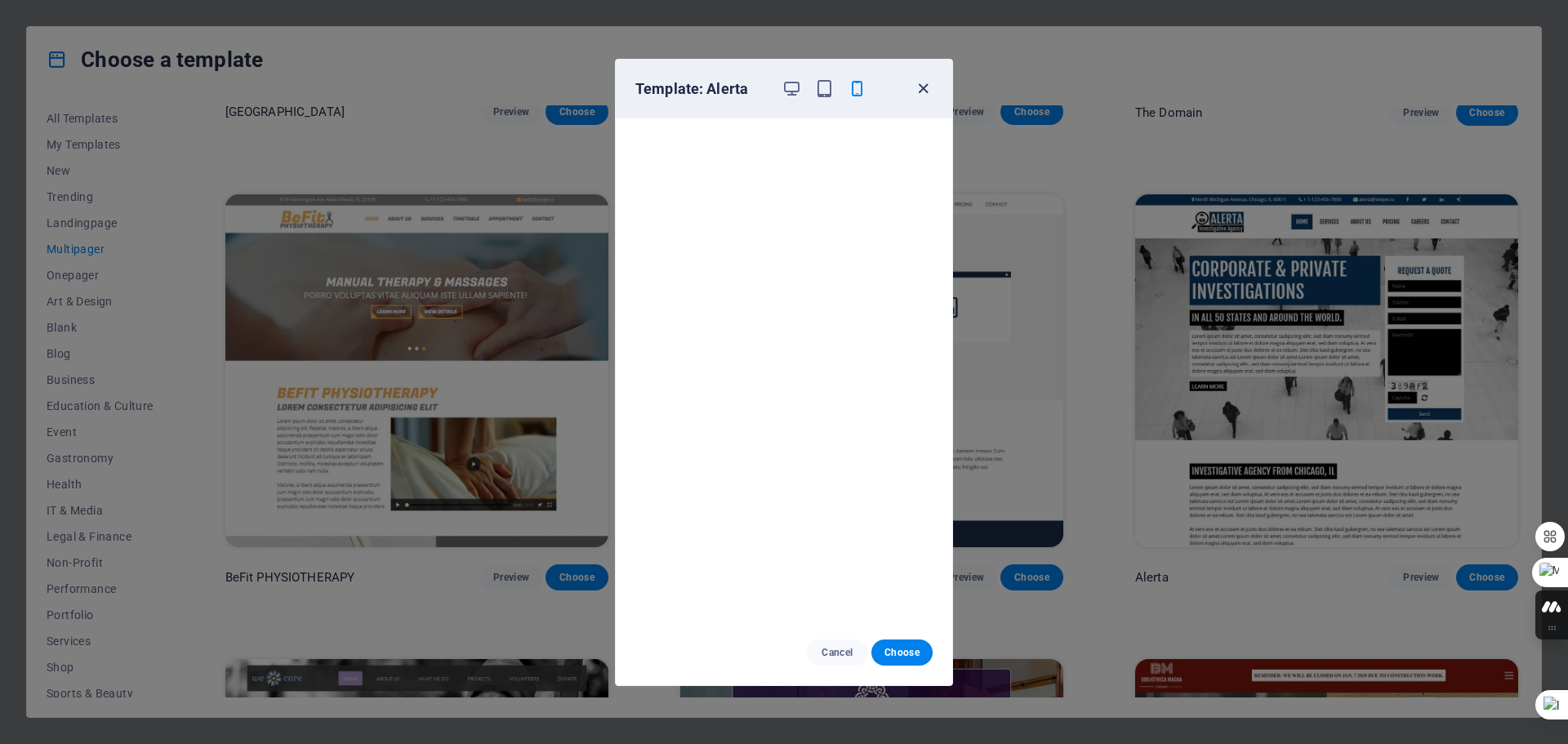
click at [919, 92] on icon "button" at bounding box center [923, 89] width 19 height 19
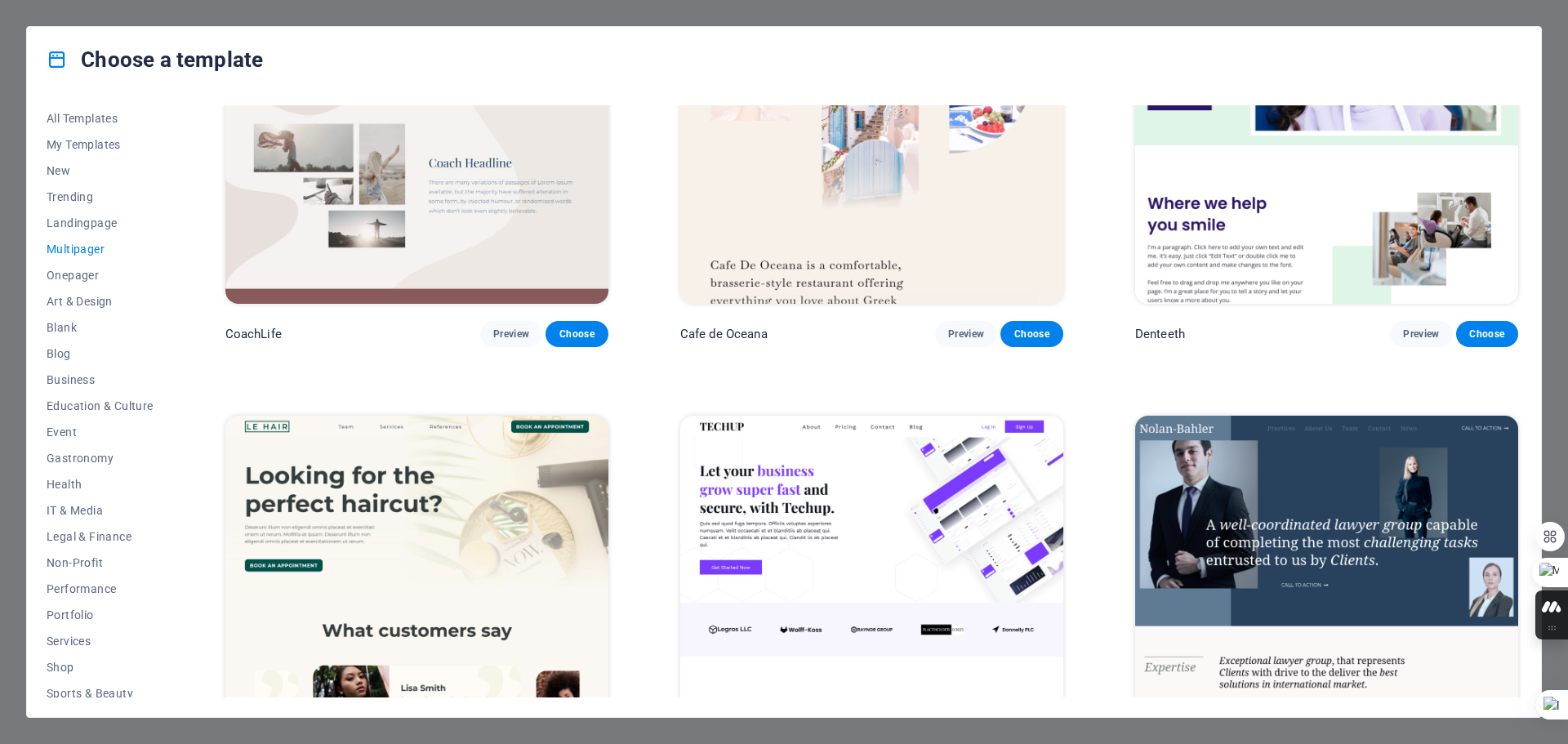
scroll to position [4331, 0]
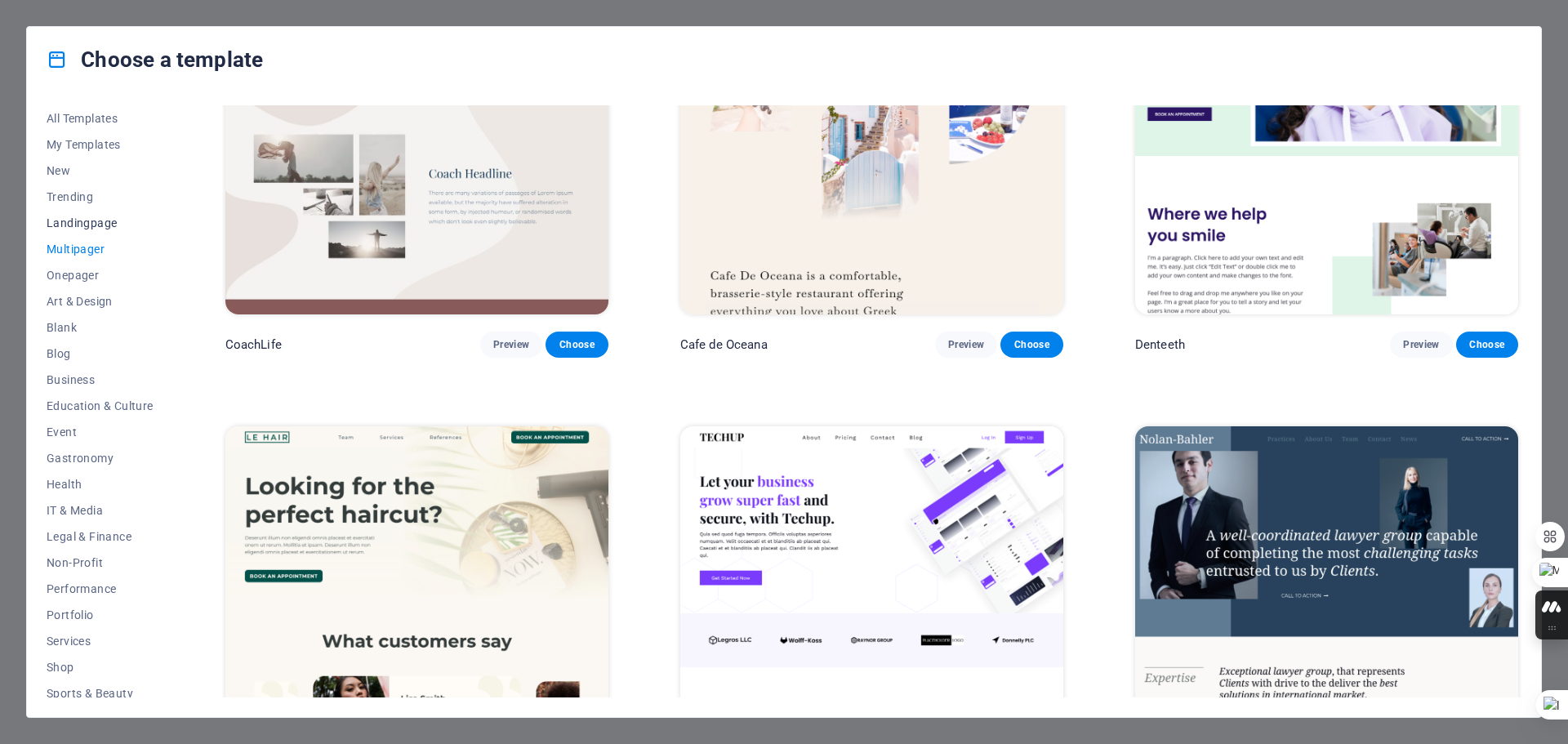
click at [89, 222] on span "Landingpage" at bounding box center [99, 223] width 107 height 13
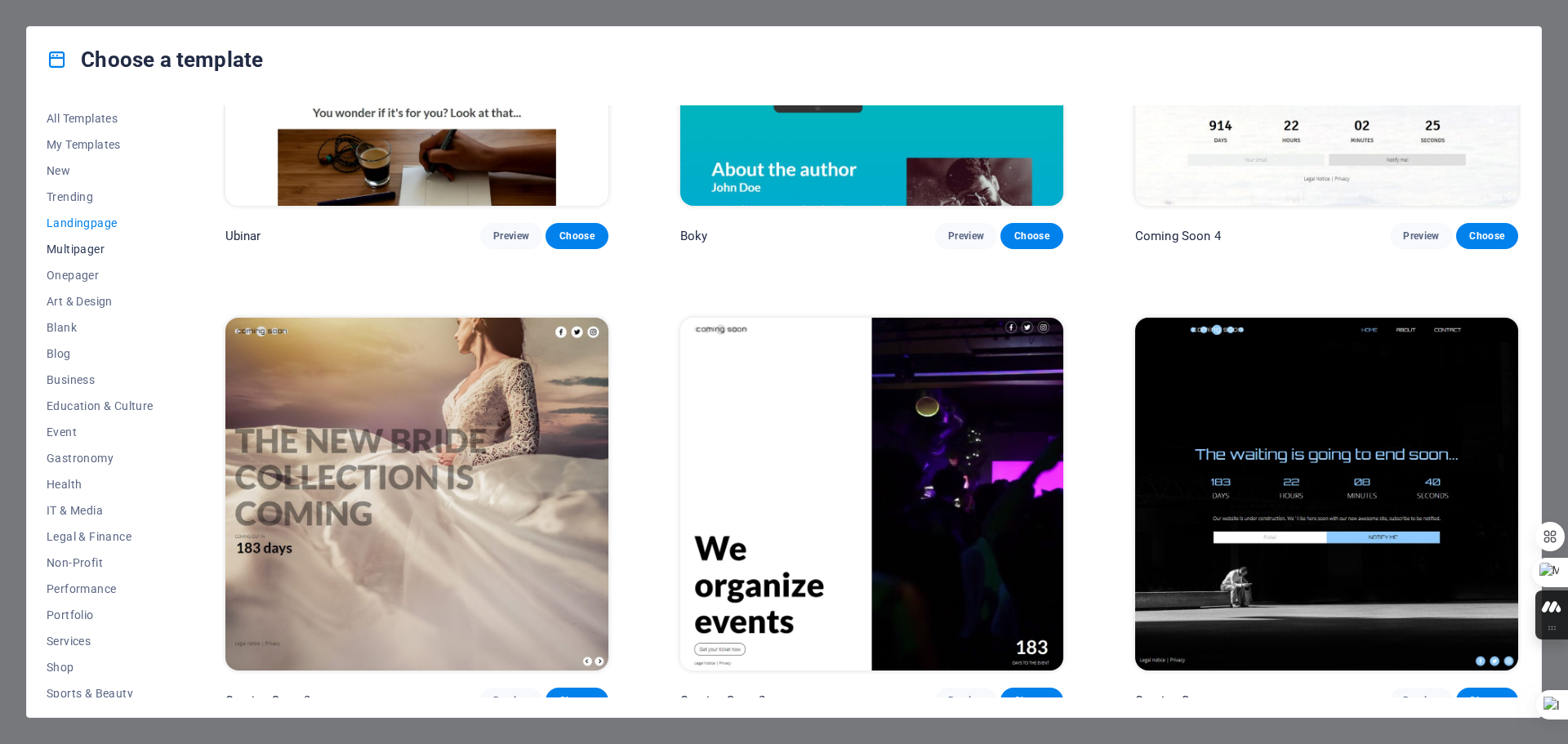
click at [80, 244] on span "Multipager" at bounding box center [99, 249] width 107 height 13
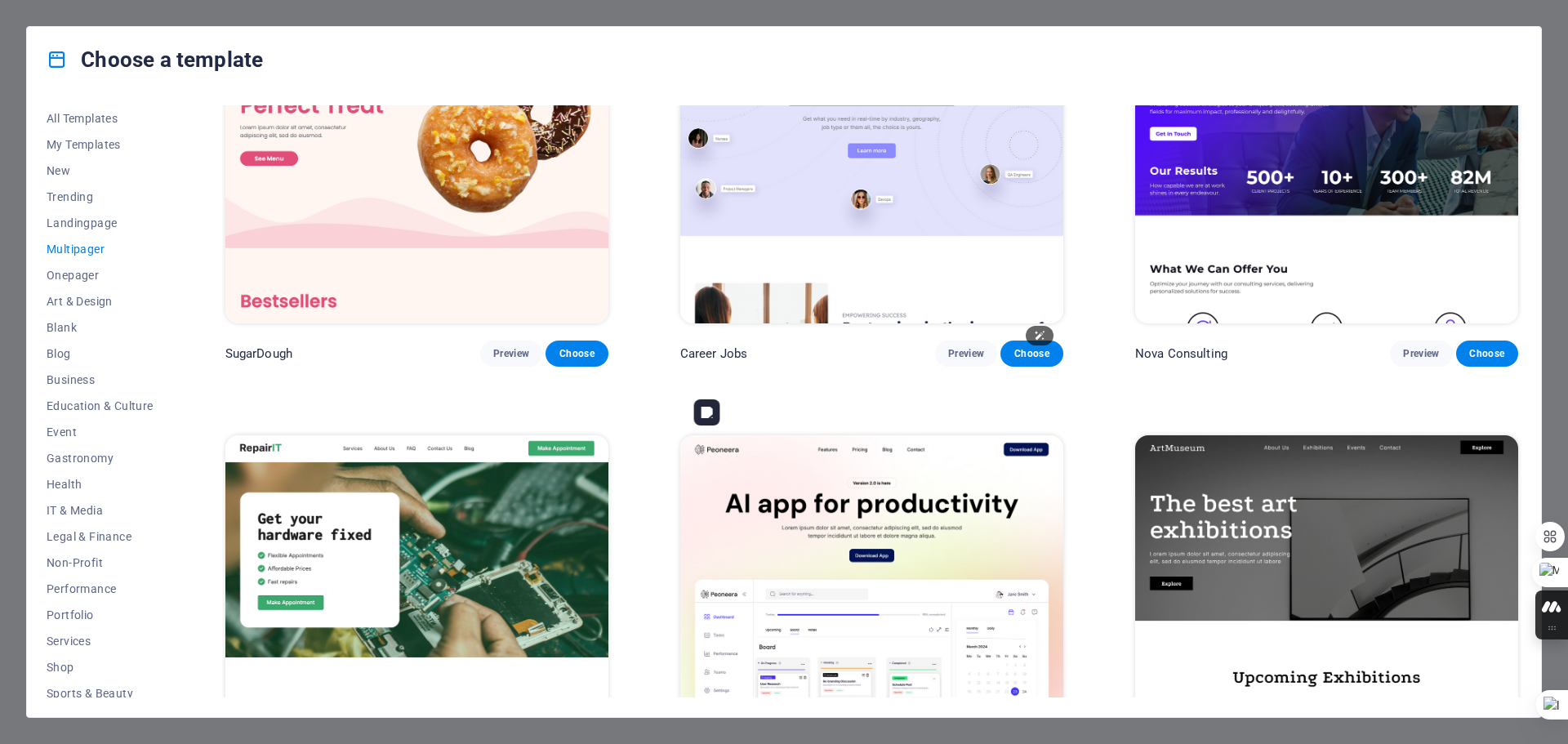
scroll to position [0, 0]
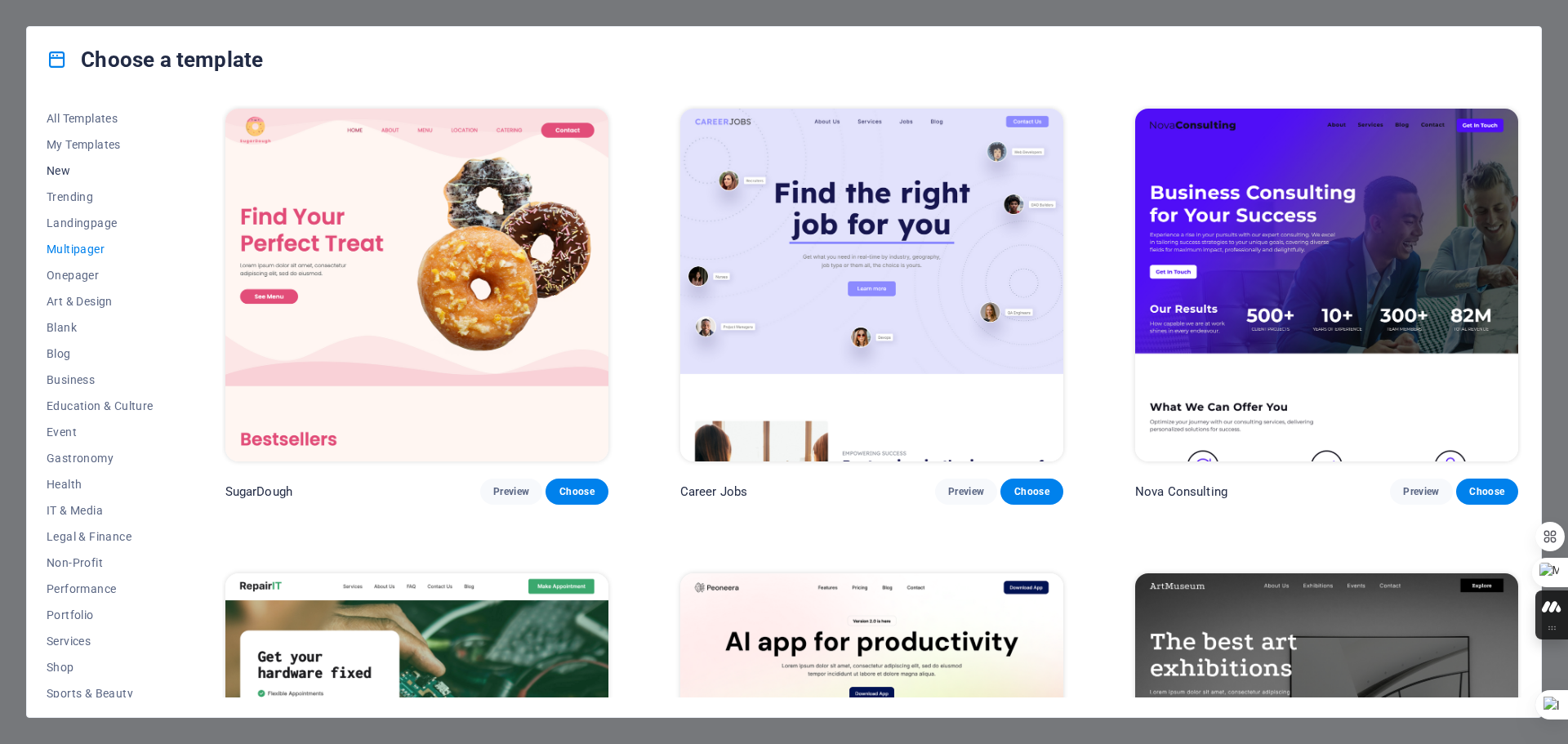
click at [69, 168] on span "New" at bounding box center [99, 171] width 107 height 13
click at [73, 326] on span "Blank" at bounding box center [99, 327] width 107 height 13
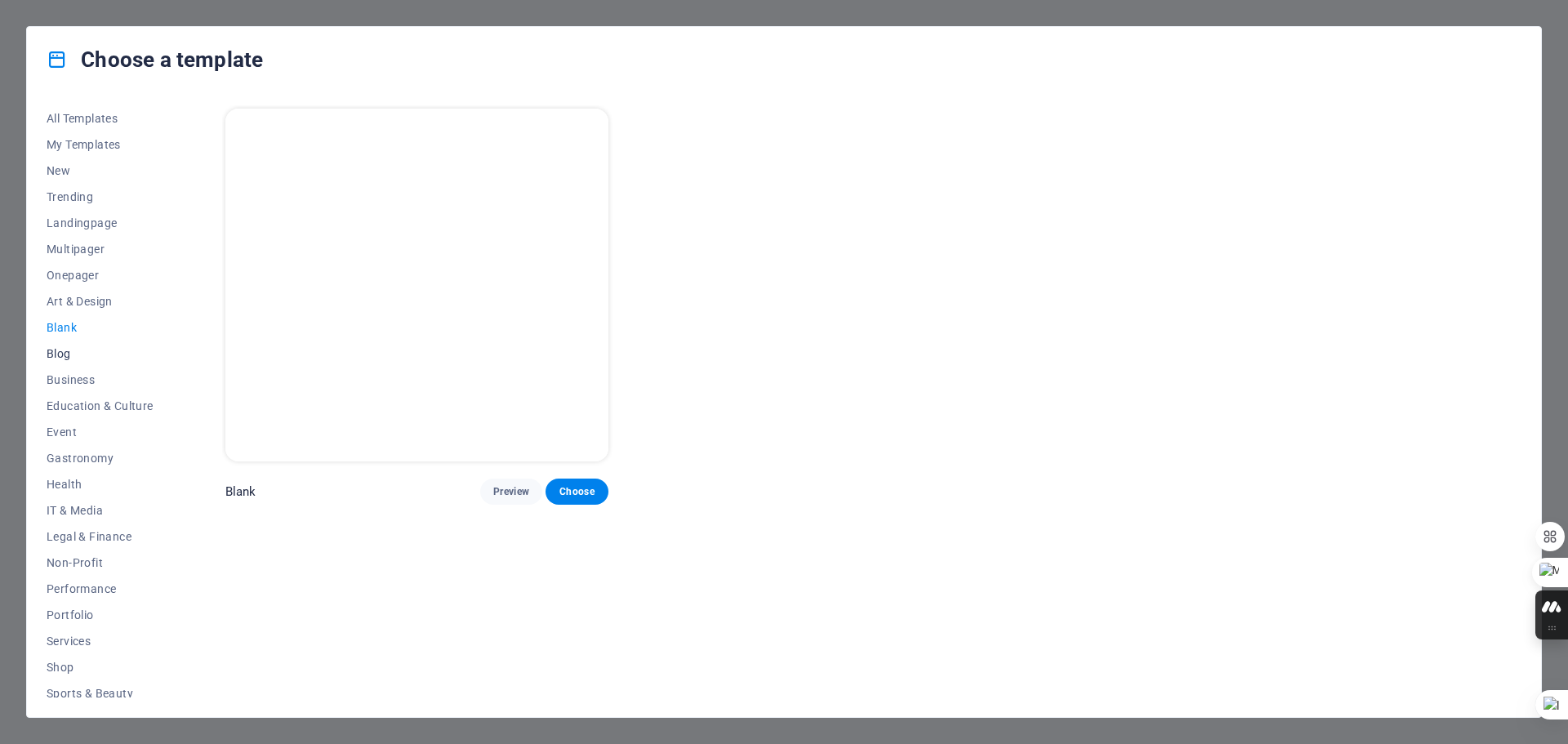
click at [58, 350] on span "Blog" at bounding box center [99, 354] width 107 height 13
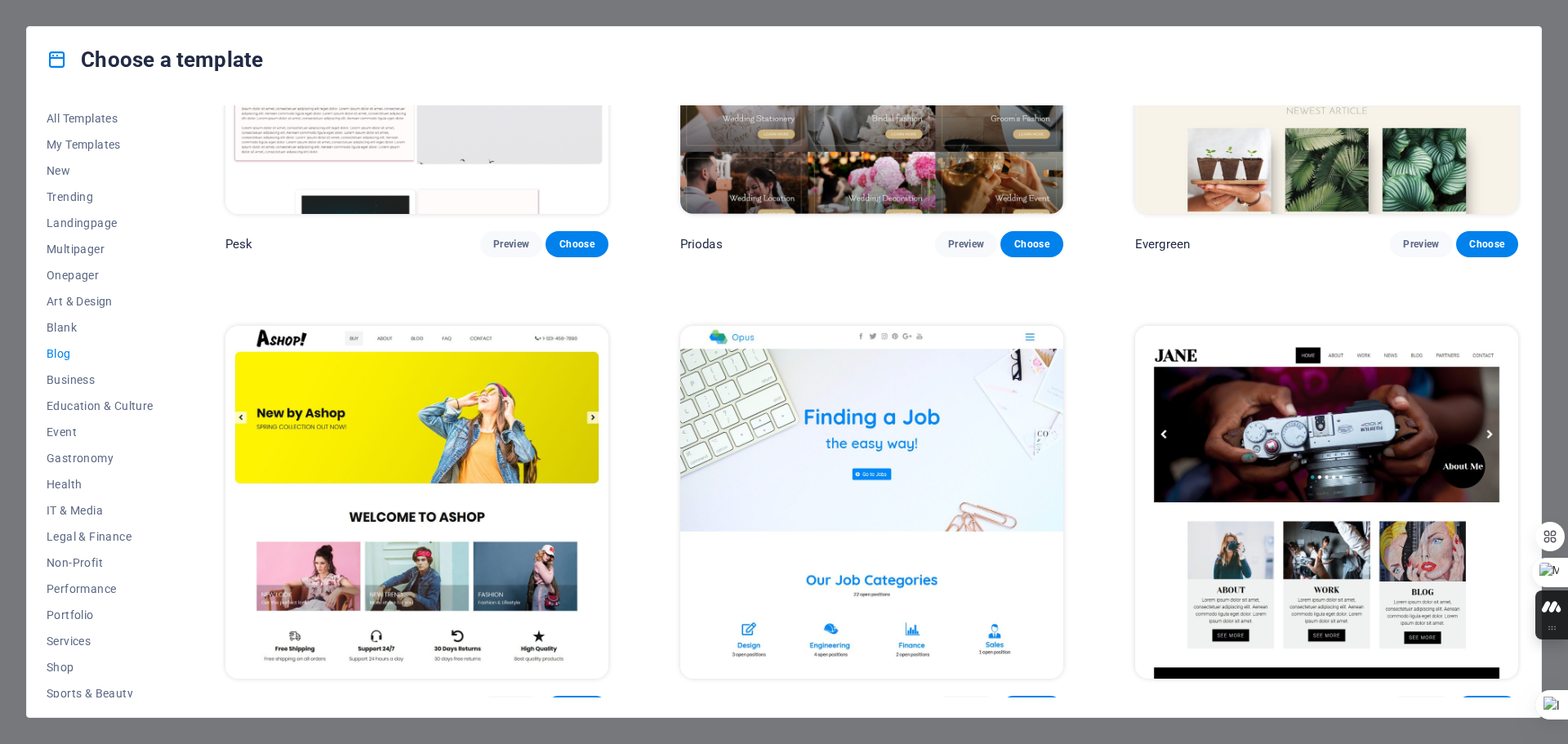
scroll to position [3510, 0]
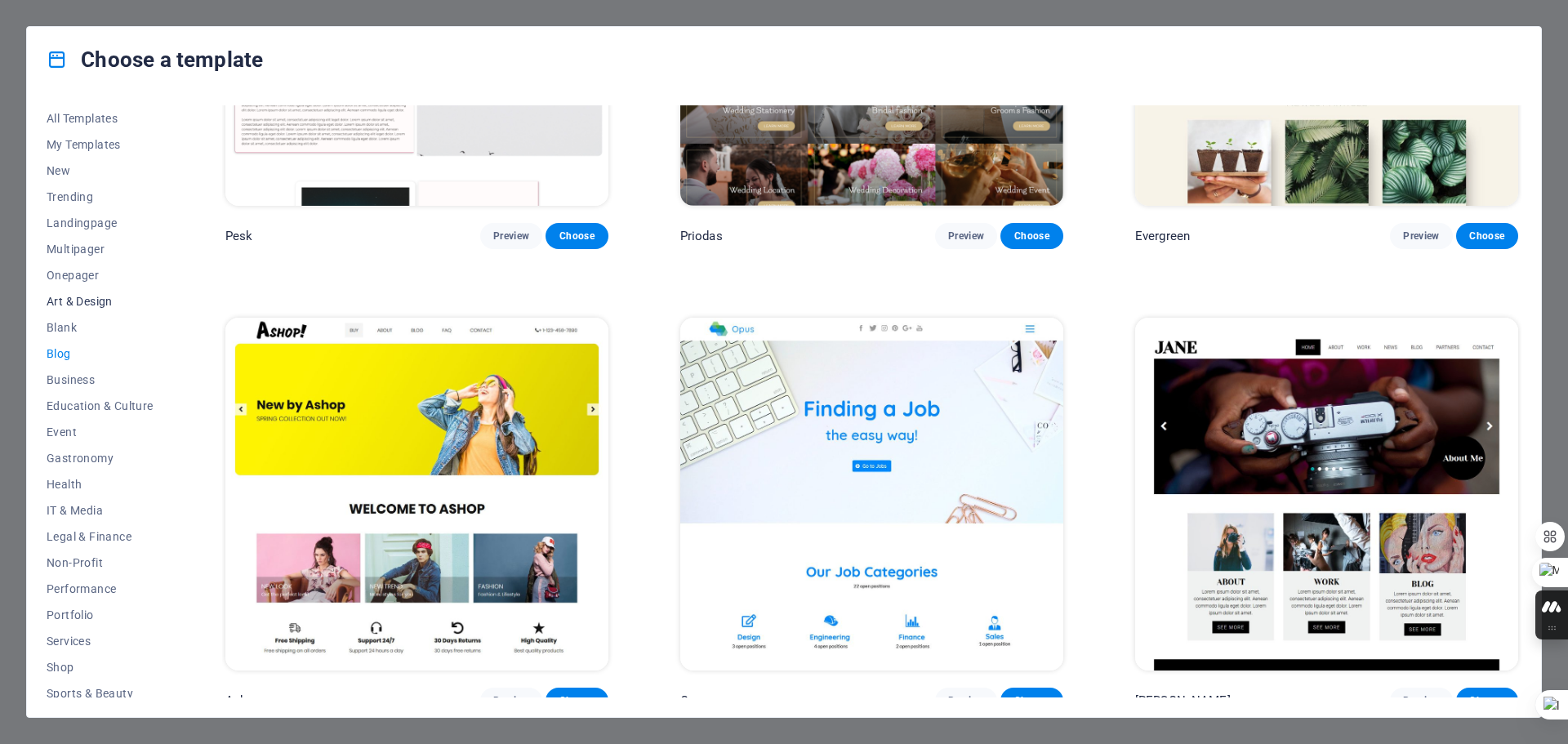
click at [89, 302] on span "Art & Design" at bounding box center [99, 302] width 107 height 13
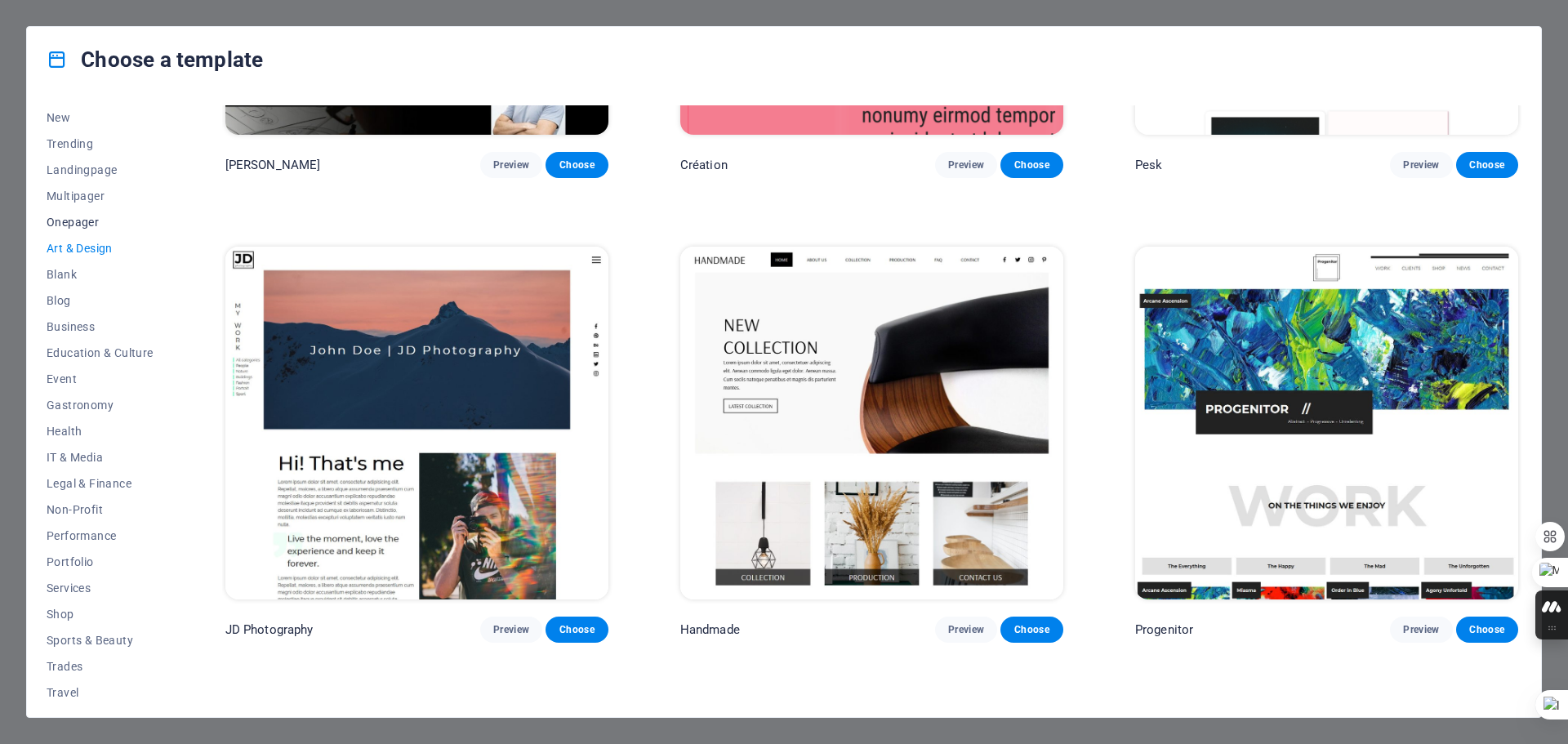
scroll to position [87, 0]
click at [62, 423] on span "IT & Media" at bounding box center [99, 423] width 107 height 13
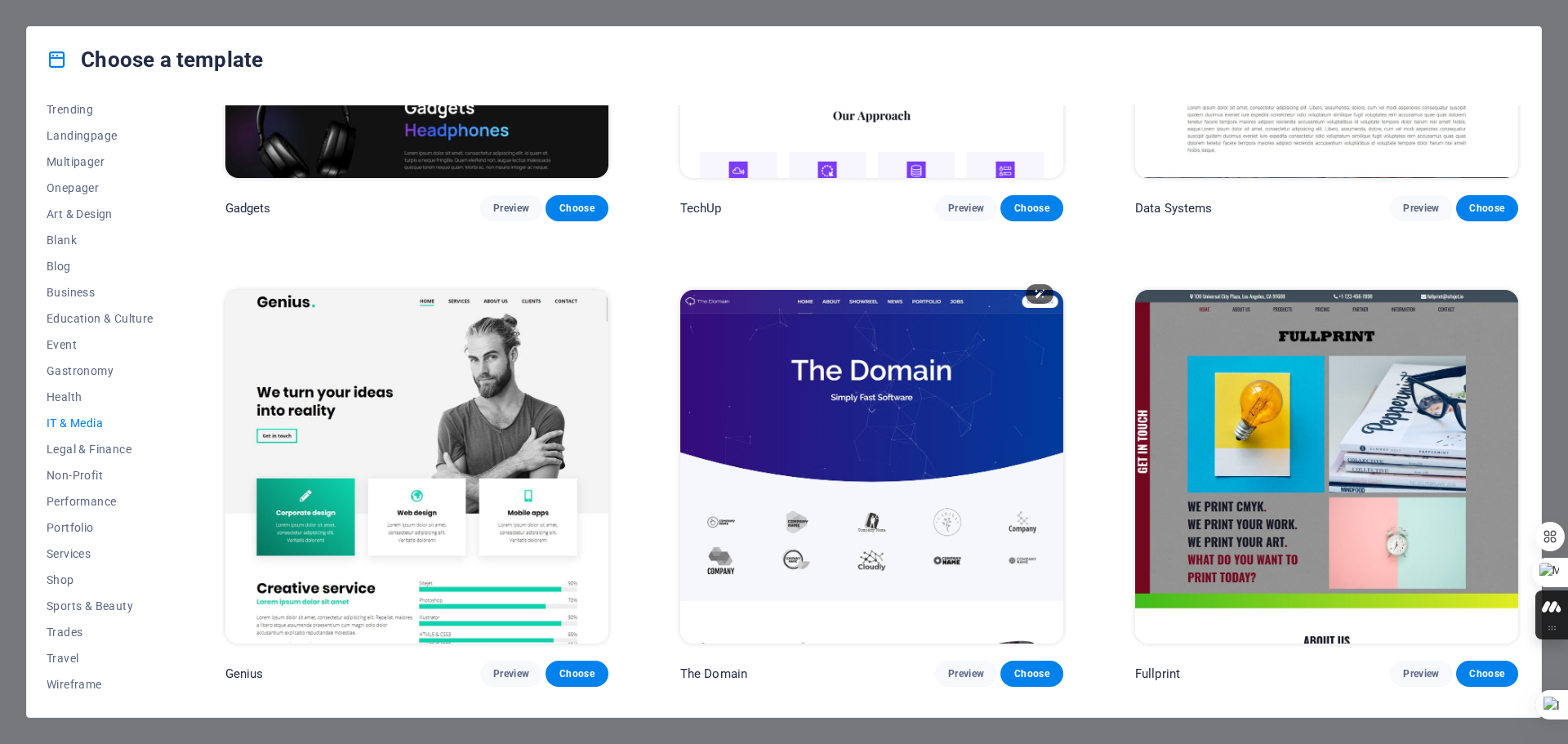
scroll to position [898, 0]
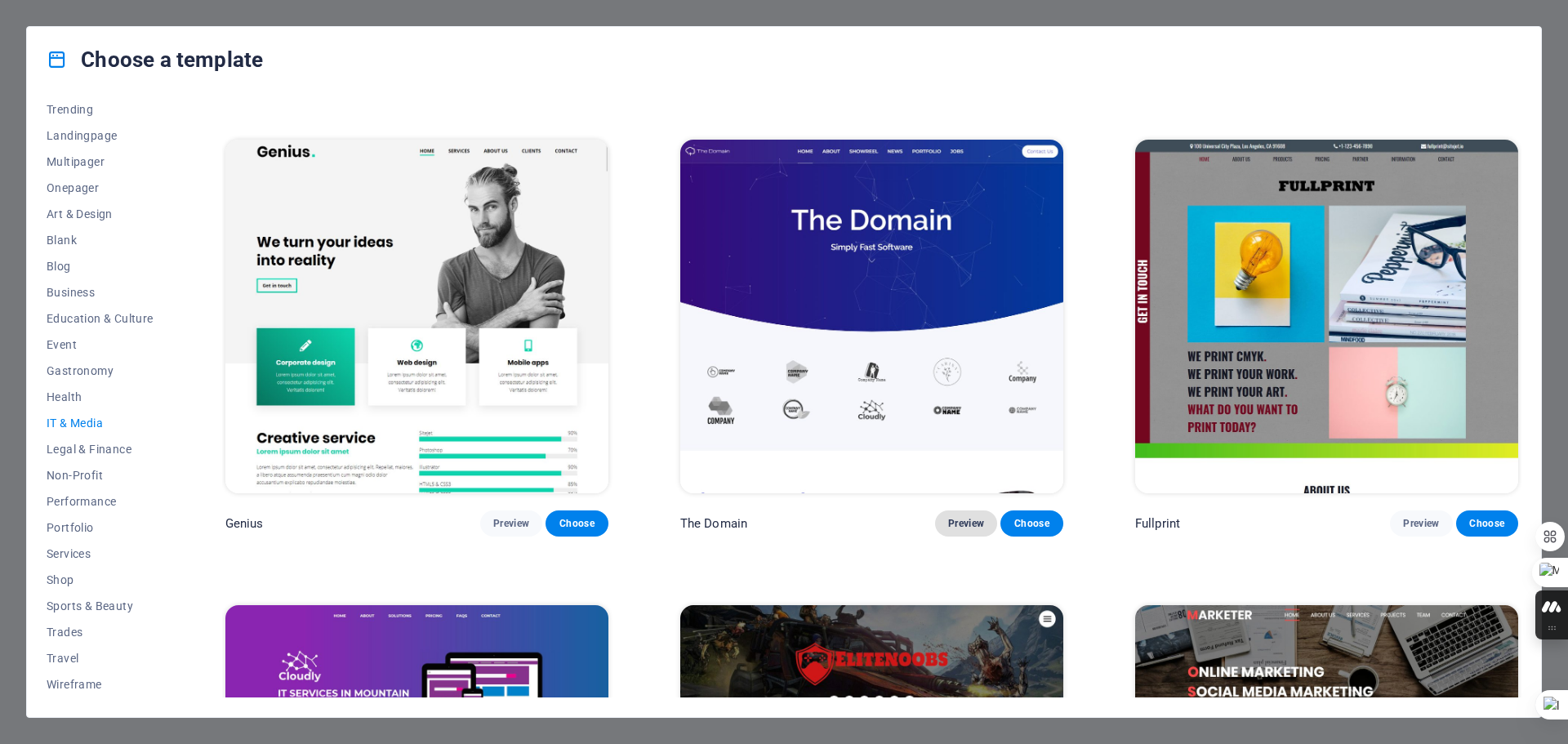
click at [958, 519] on span "Preview" at bounding box center [966, 524] width 36 height 13
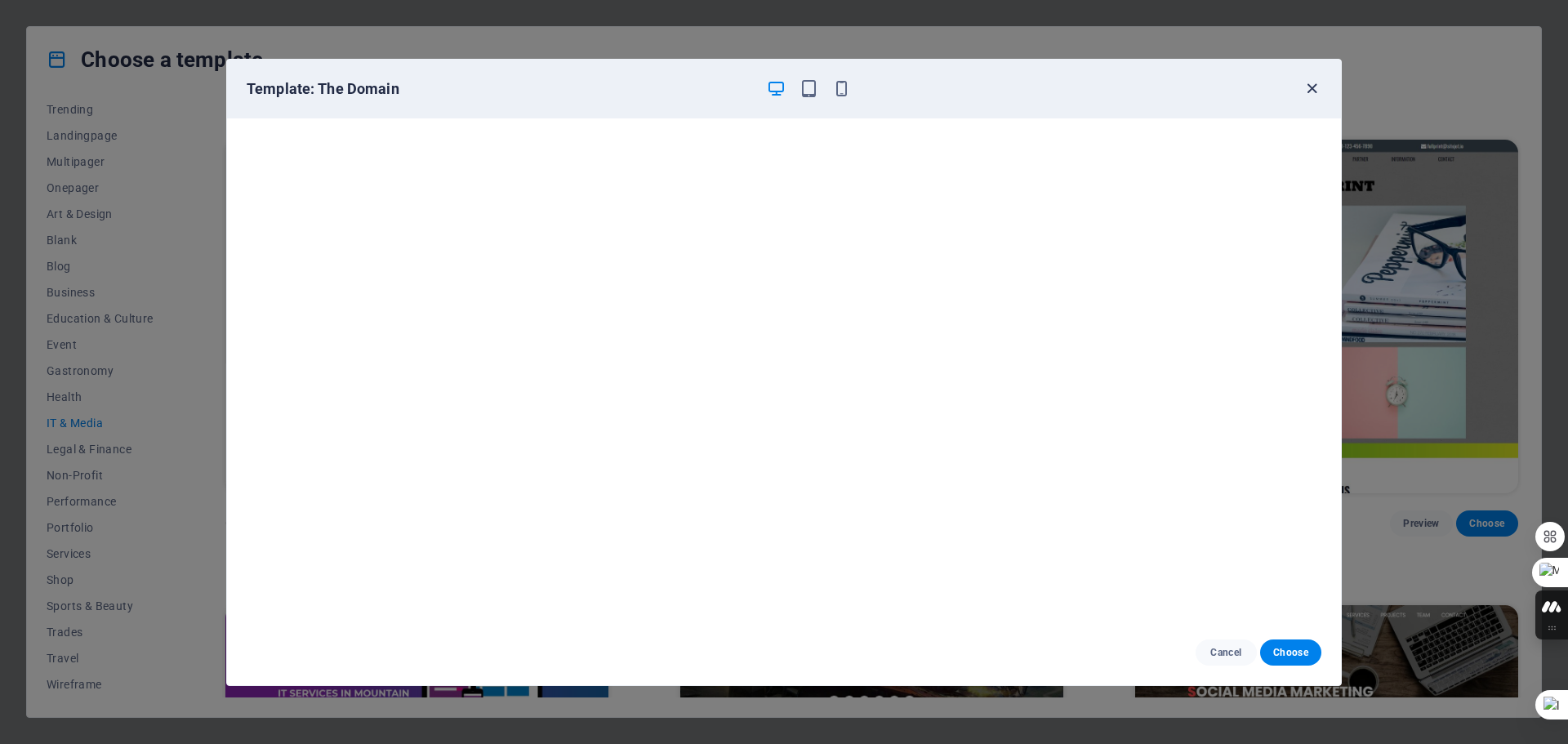
click at [1310, 85] on icon "button" at bounding box center [1311, 89] width 19 height 19
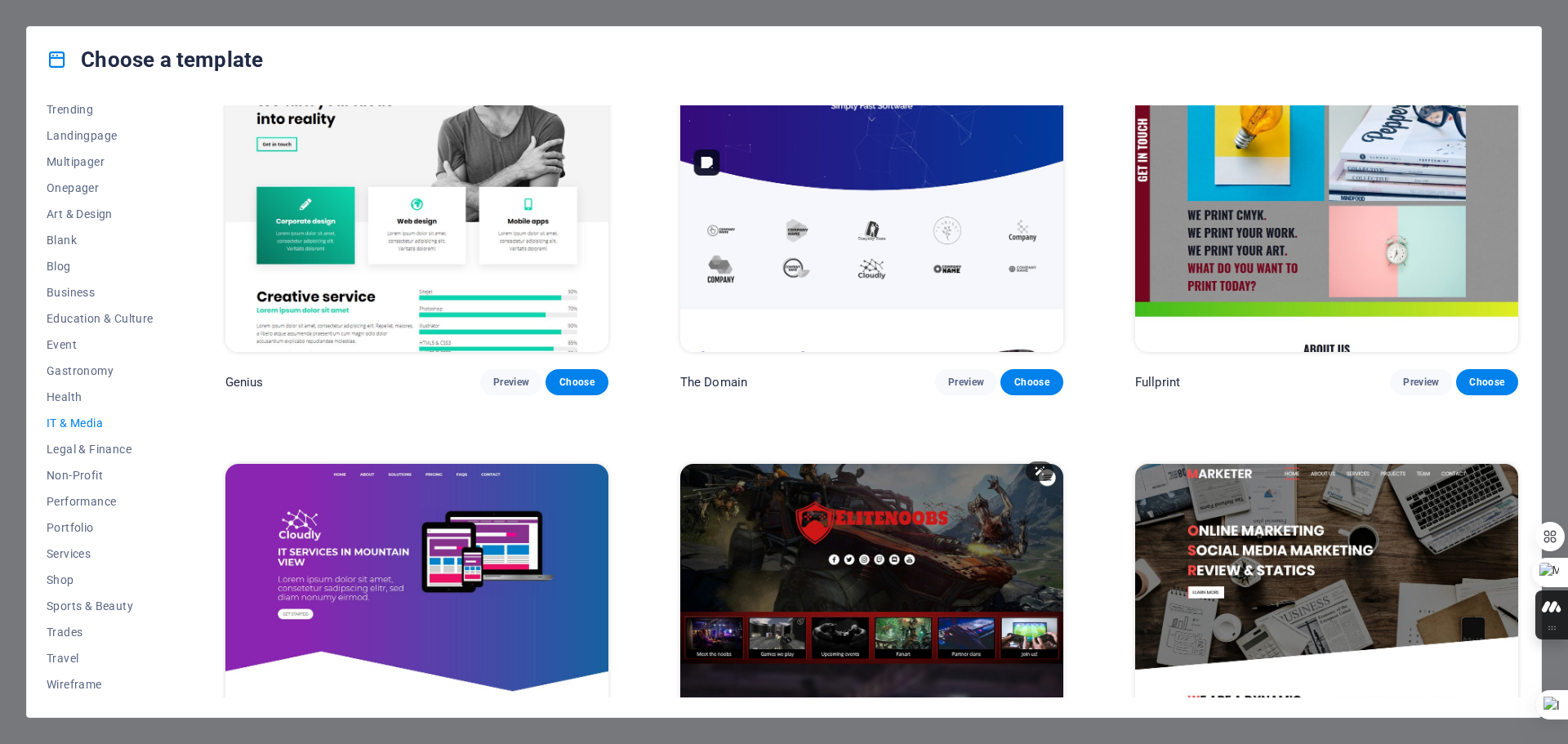
scroll to position [1195, 0]
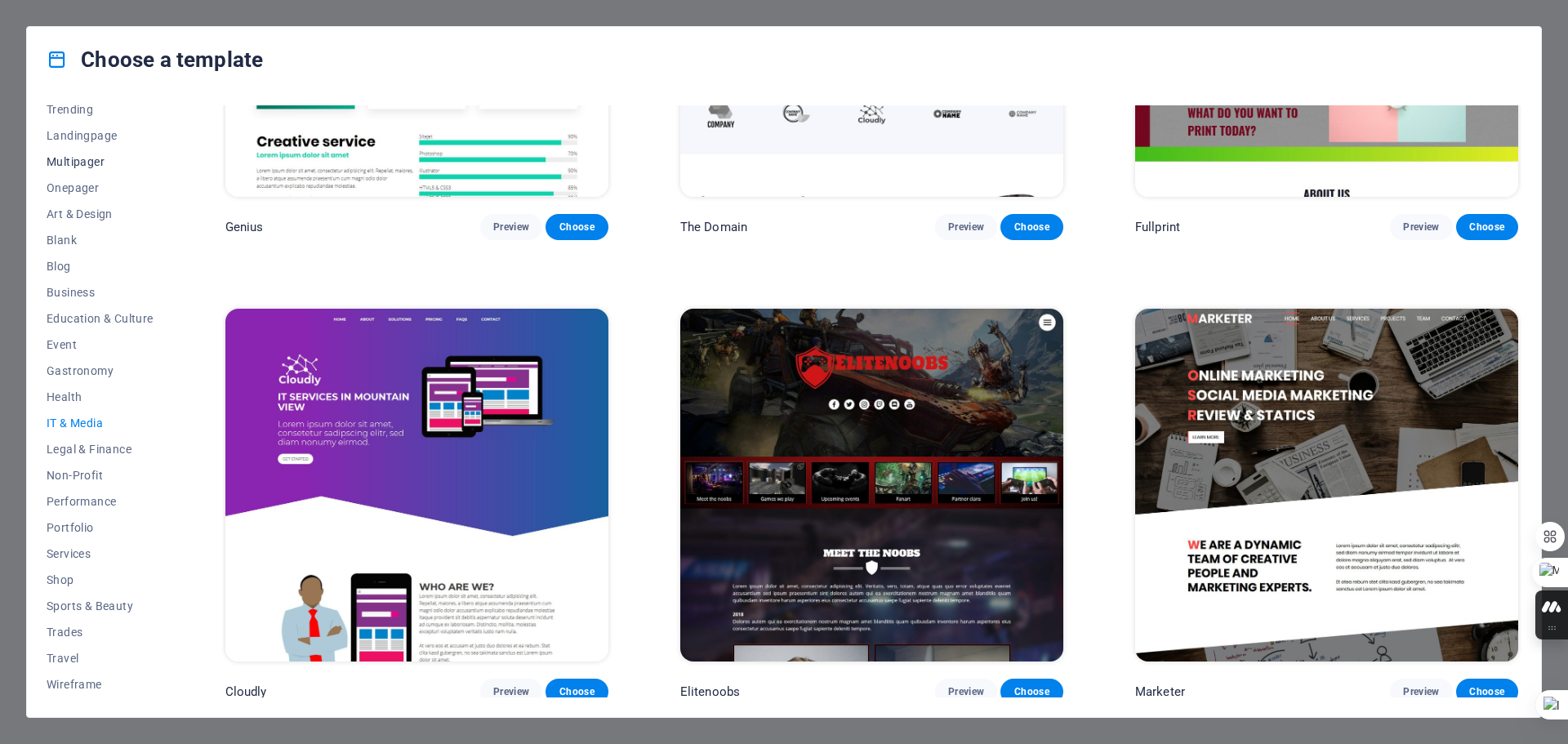
click at [60, 157] on span "Multipager" at bounding box center [99, 162] width 107 height 13
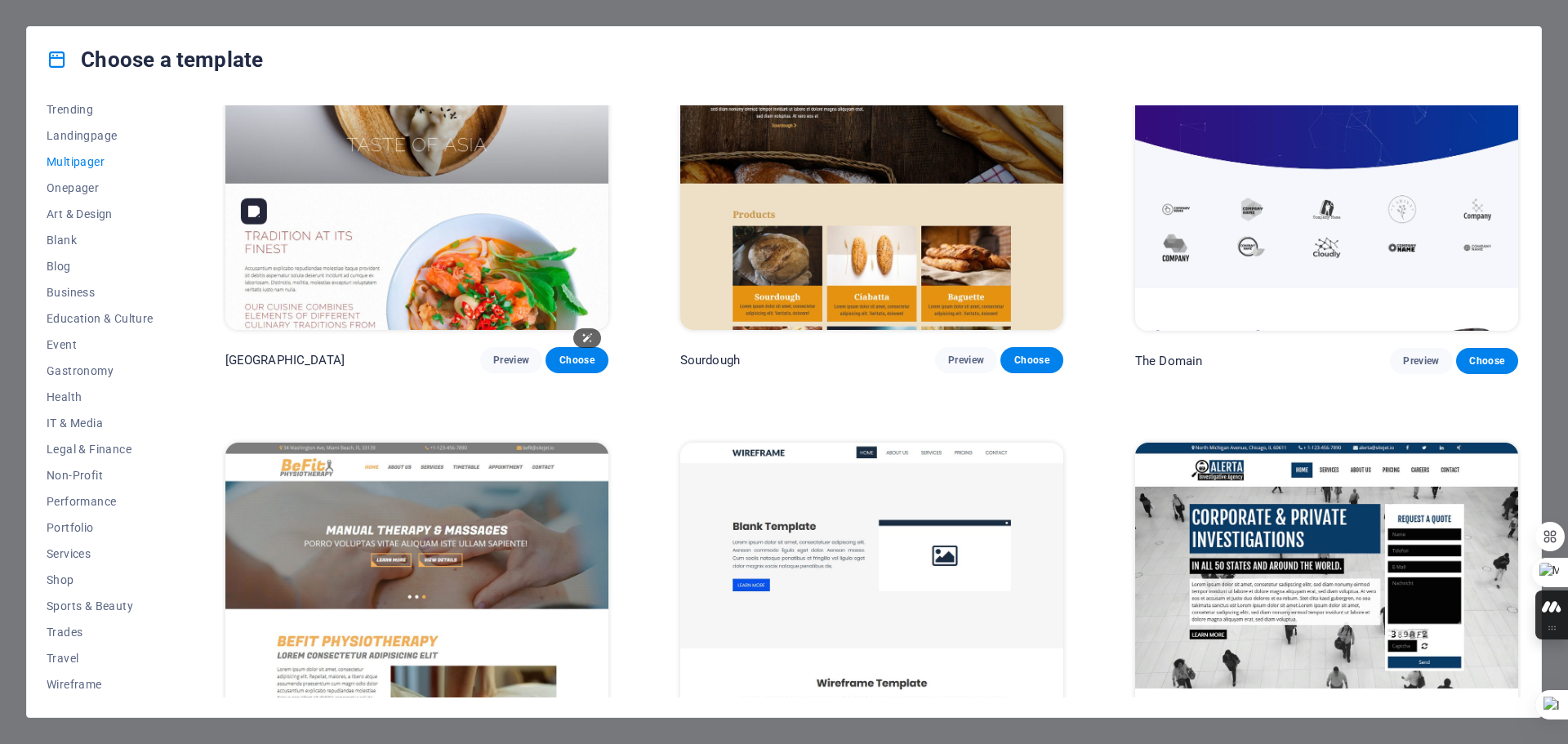
scroll to position [7134, 0]
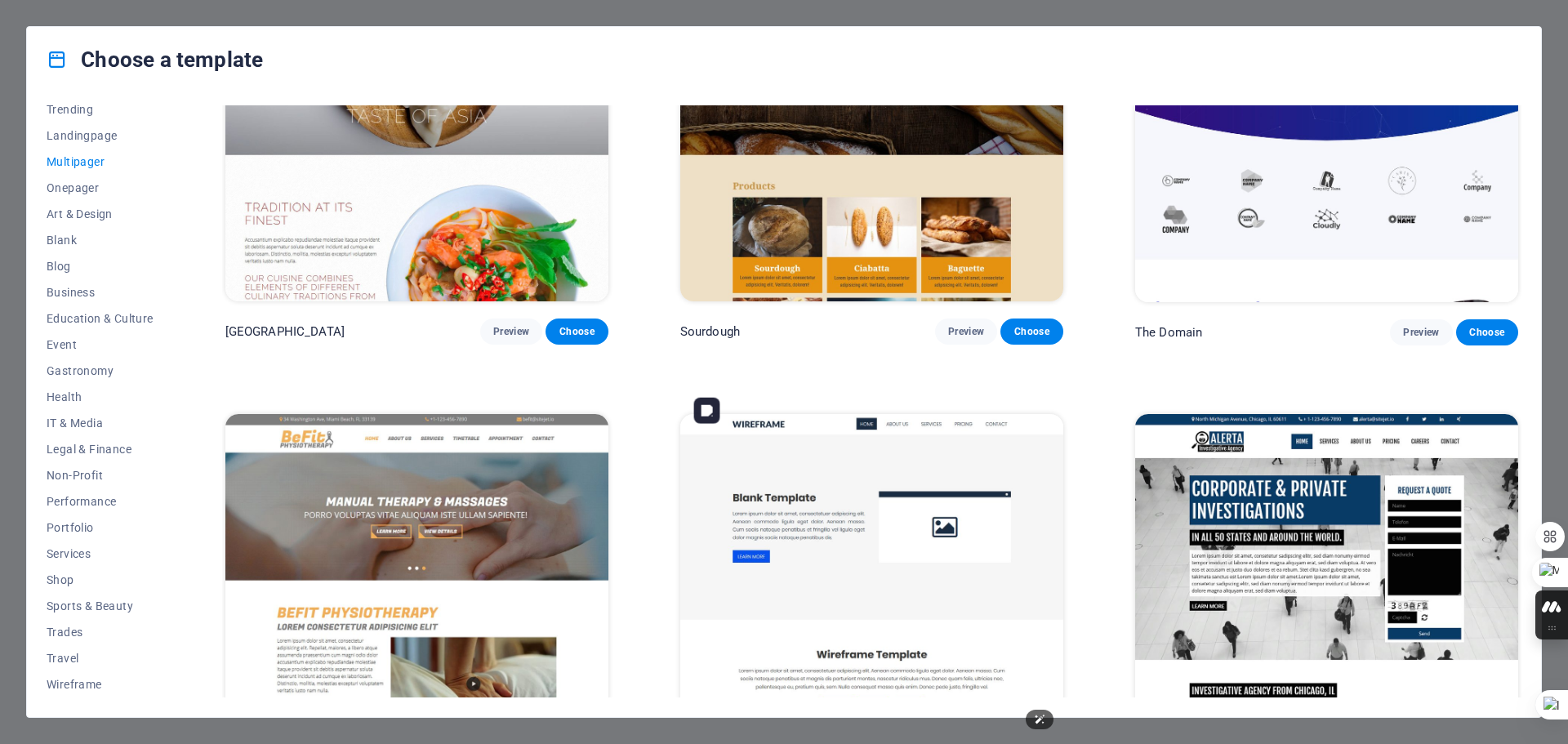
click at [805, 433] on img at bounding box center [871, 591] width 383 height 353
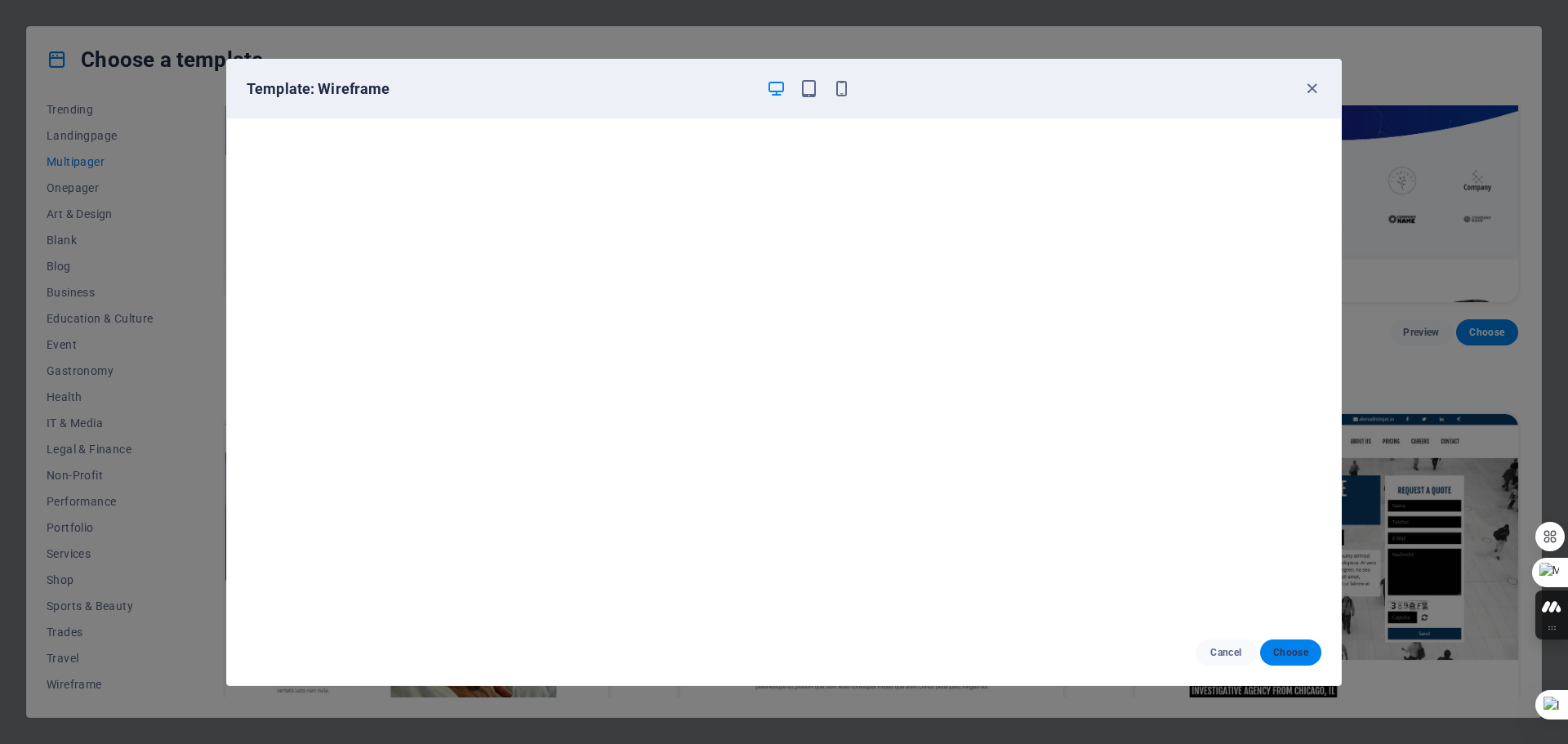
click at [1295, 650] on span "Choose" at bounding box center [1291, 653] width 35 height 13
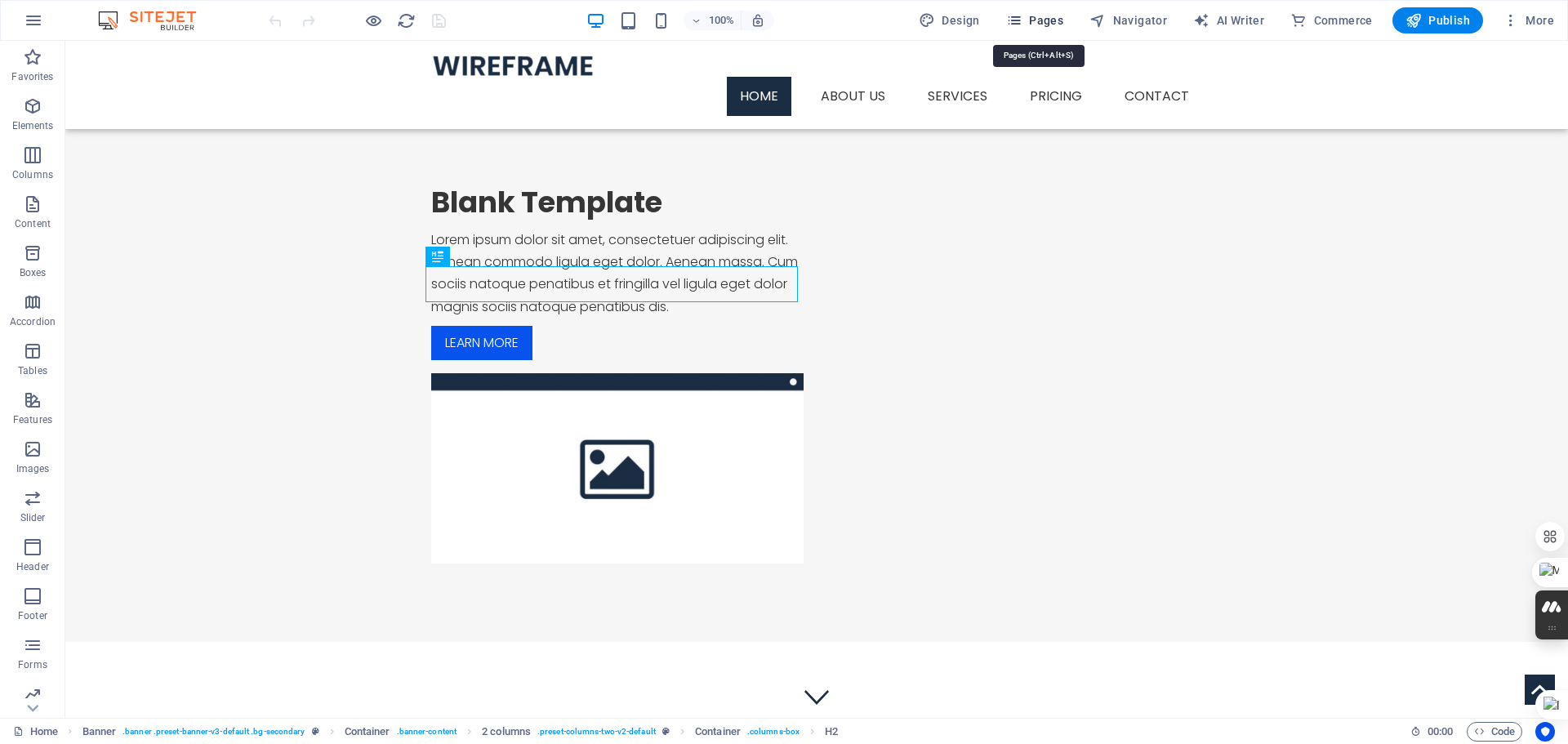
click at [1022, 16] on icon "button" at bounding box center [1015, 21] width 17 height 17
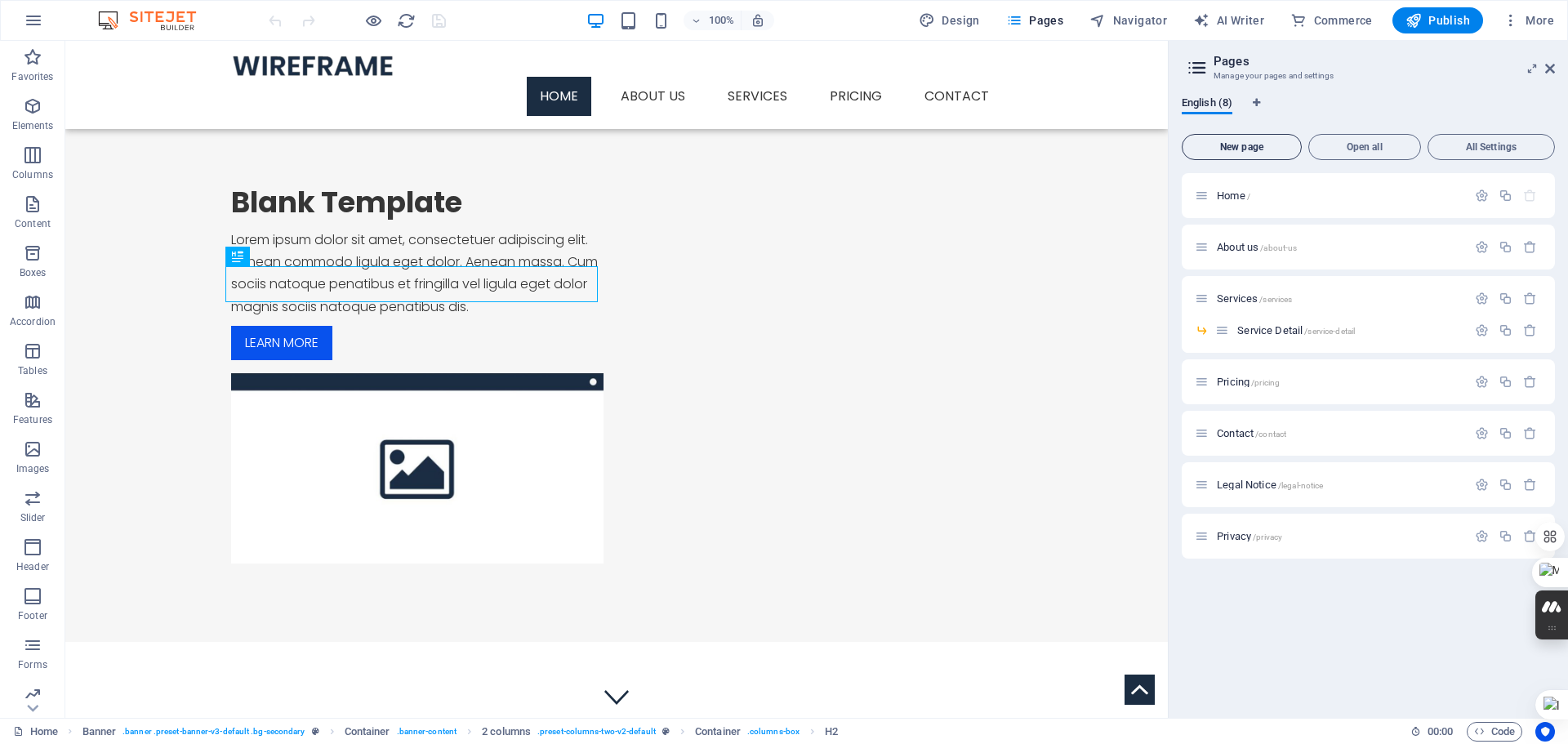
click at [1228, 146] on span "New page" at bounding box center [1241, 147] width 105 height 10
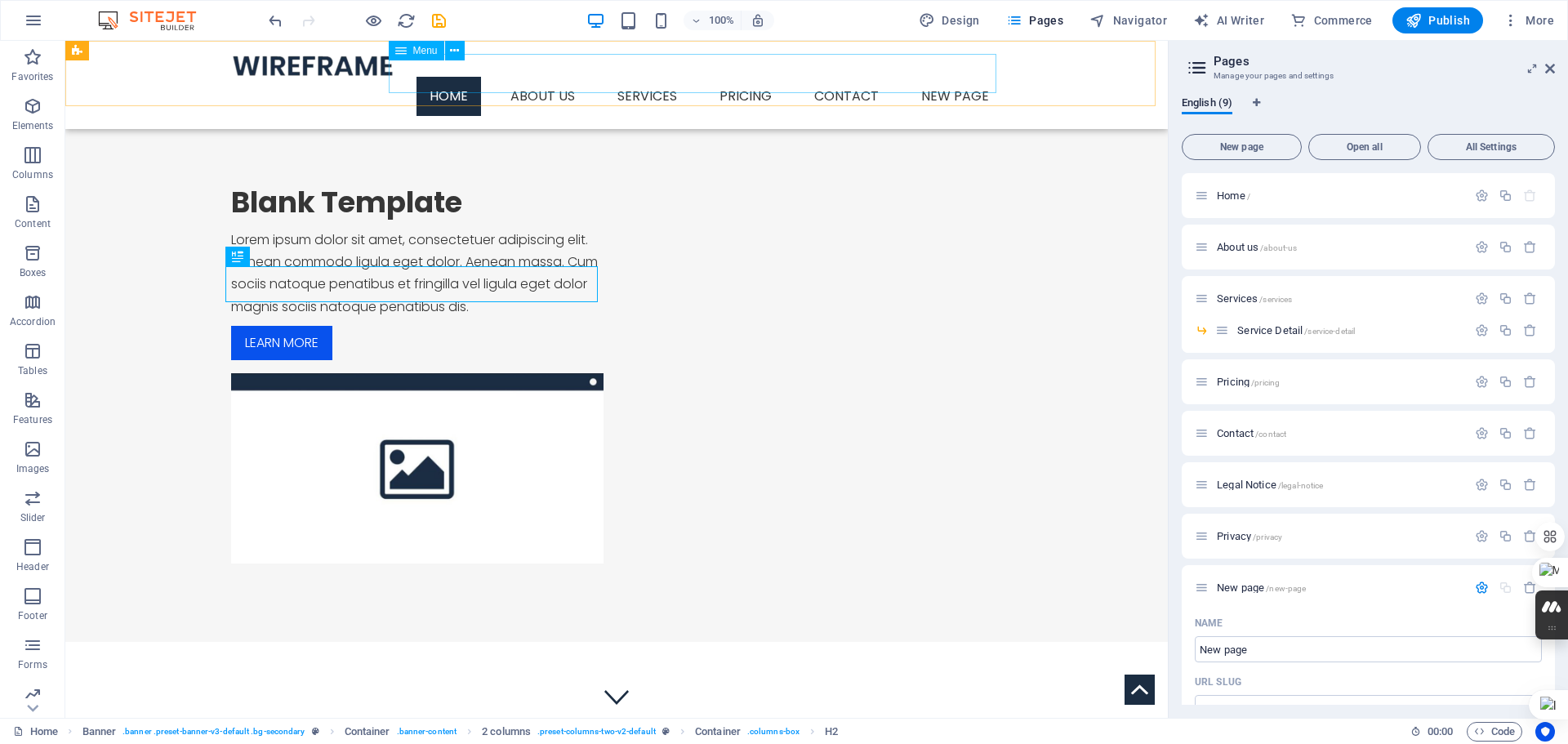
click at [939, 85] on nav "Home About us Services Service Detail Pricing Contact New page" at bounding box center [616, 96] width 771 height 39
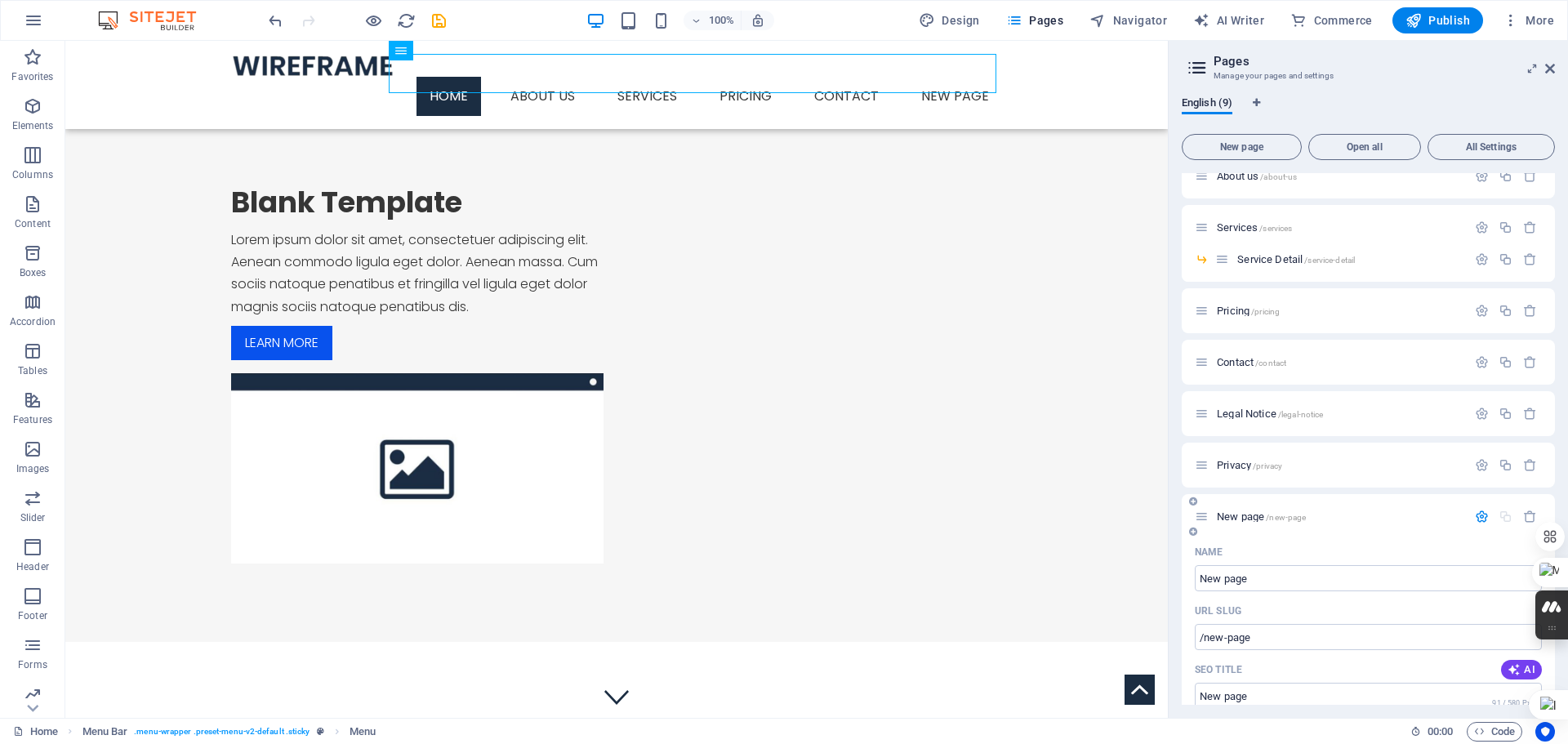
scroll to position [163, 0]
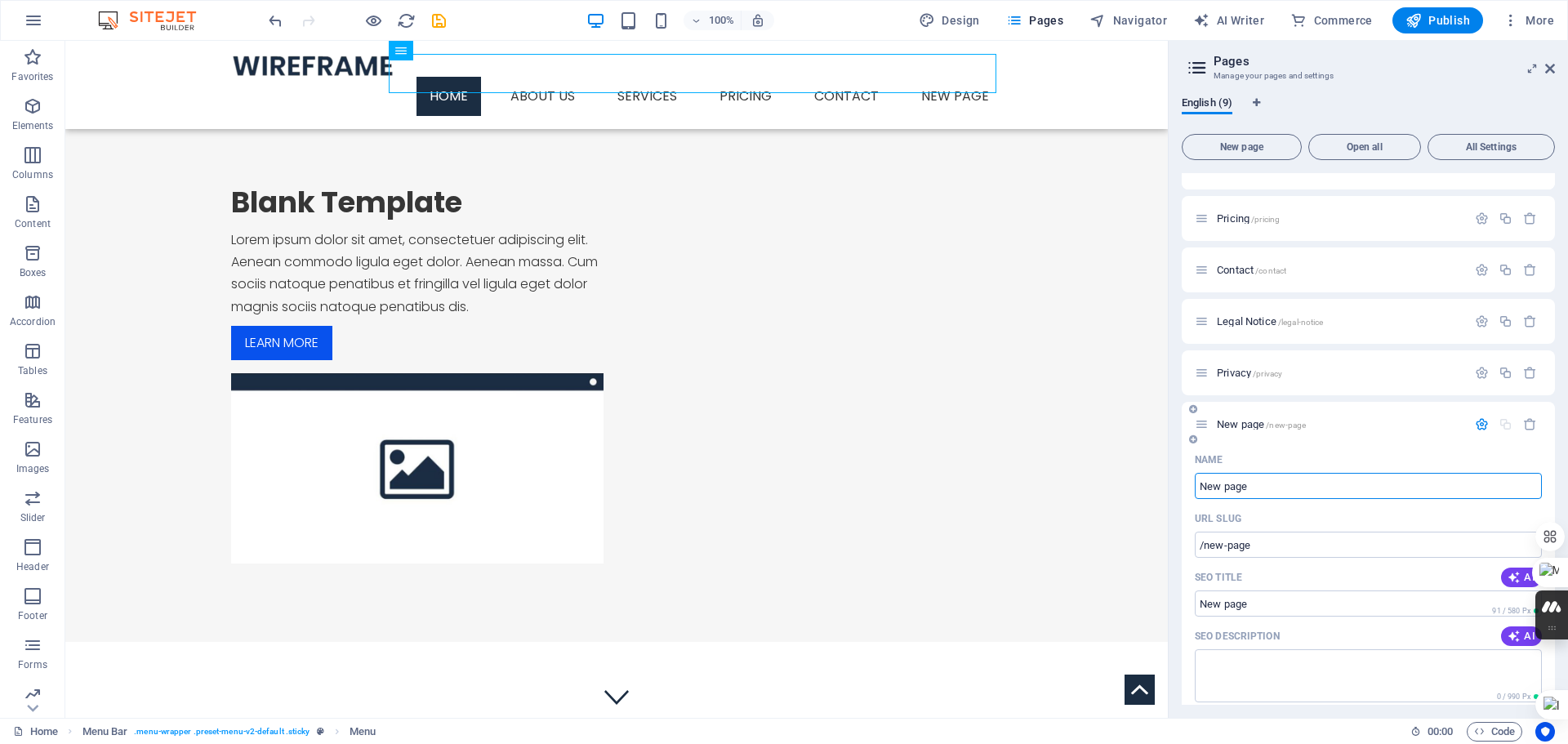
click at [1256, 482] on input "New page" at bounding box center [1368, 486] width 347 height 27
type input "Blo"
type input "/b"
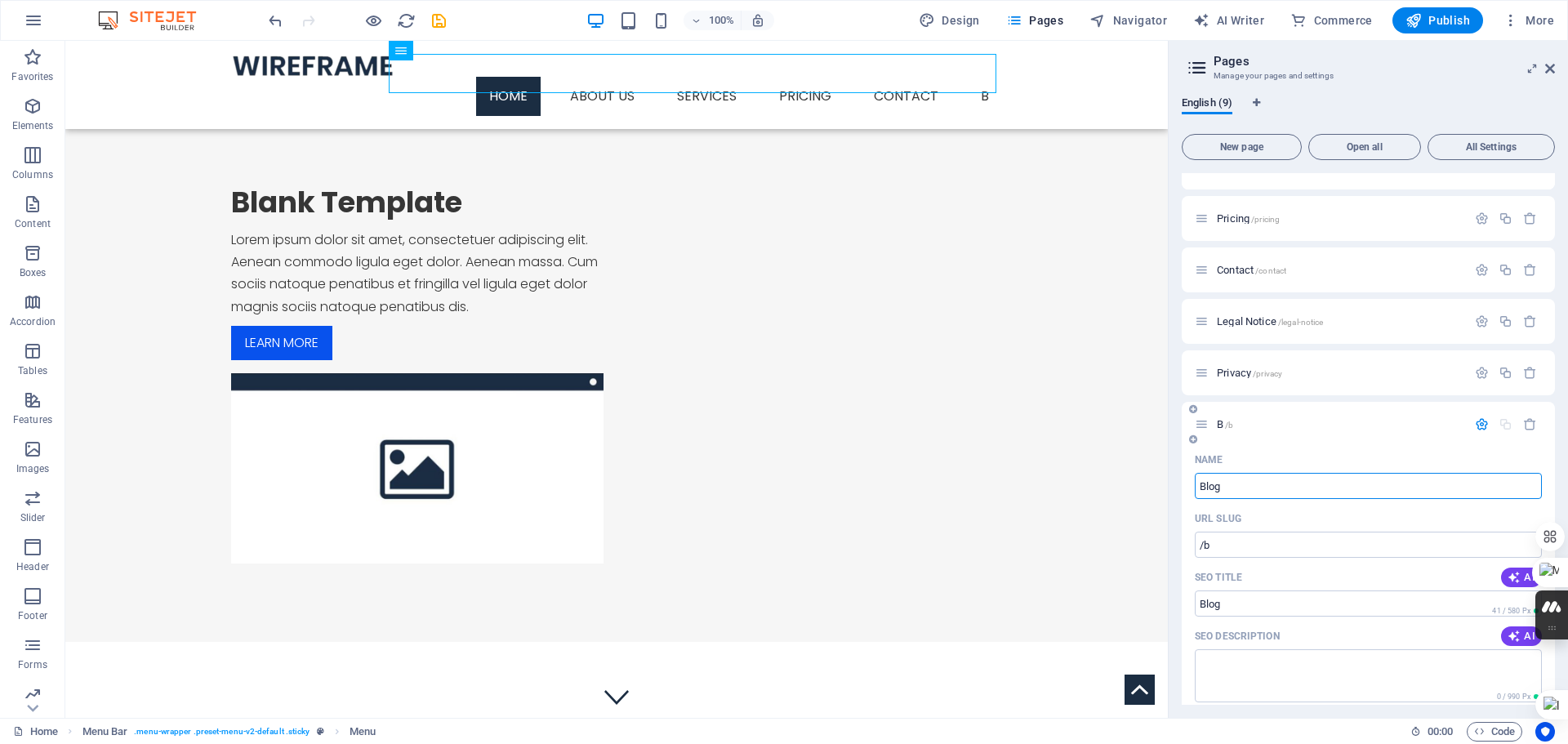
type input "Blog"
type input "/blog"
type input "Blog"
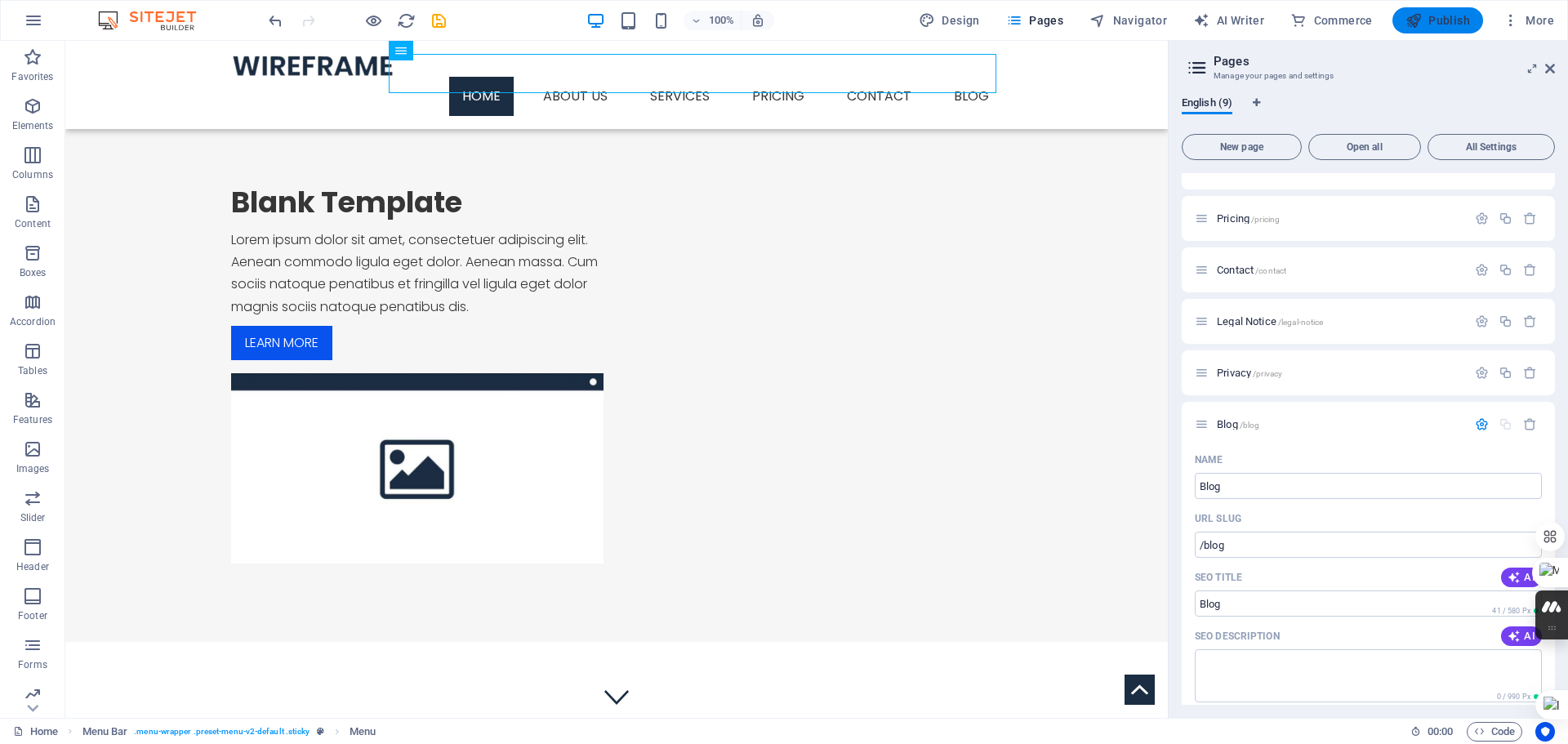
click at [1442, 17] on span "Publish" at bounding box center [1438, 21] width 65 height 17
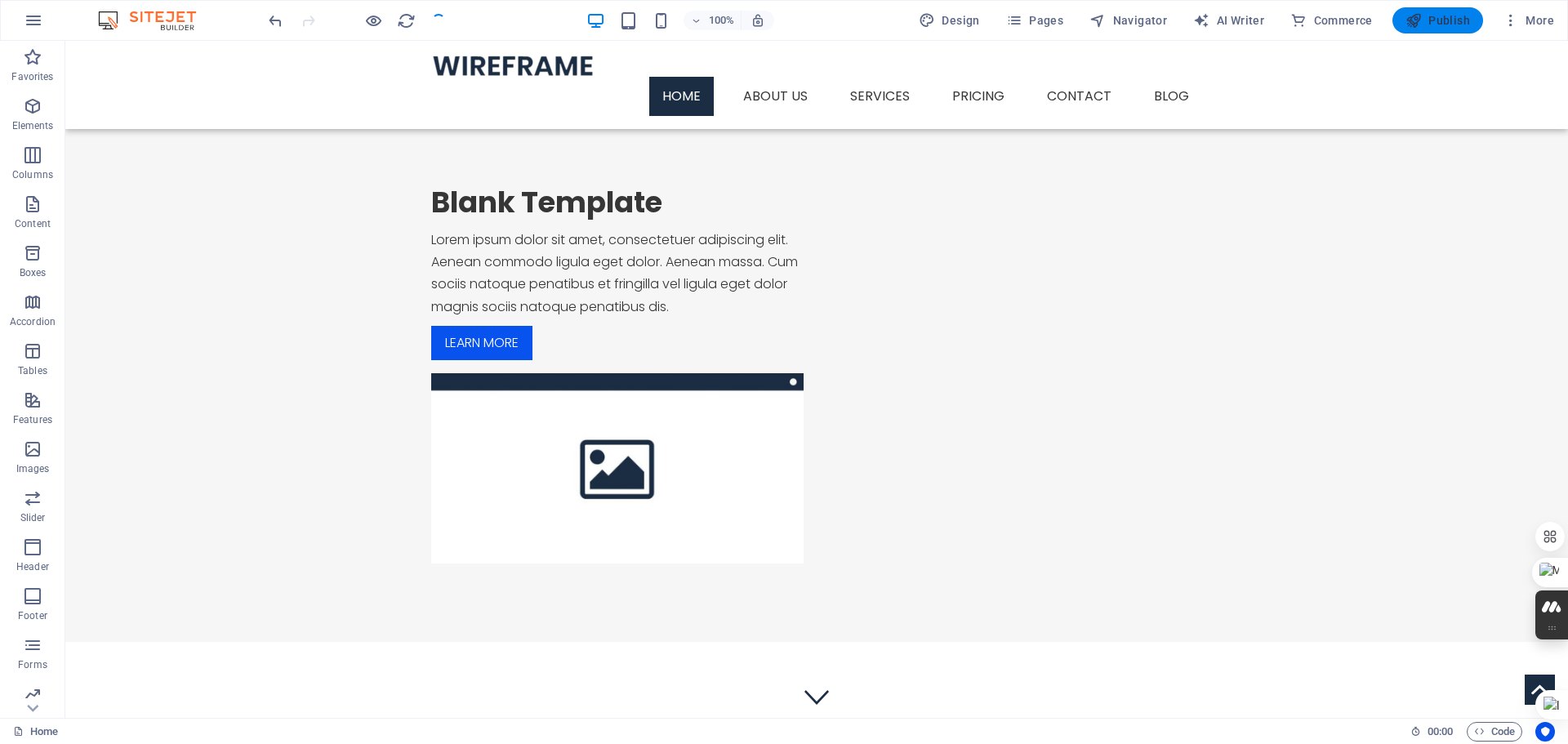
click at [1444, 22] on span "Publish" at bounding box center [1438, 21] width 65 height 17
